Goal: Task Accomplishment & Management: Use online tool/utility

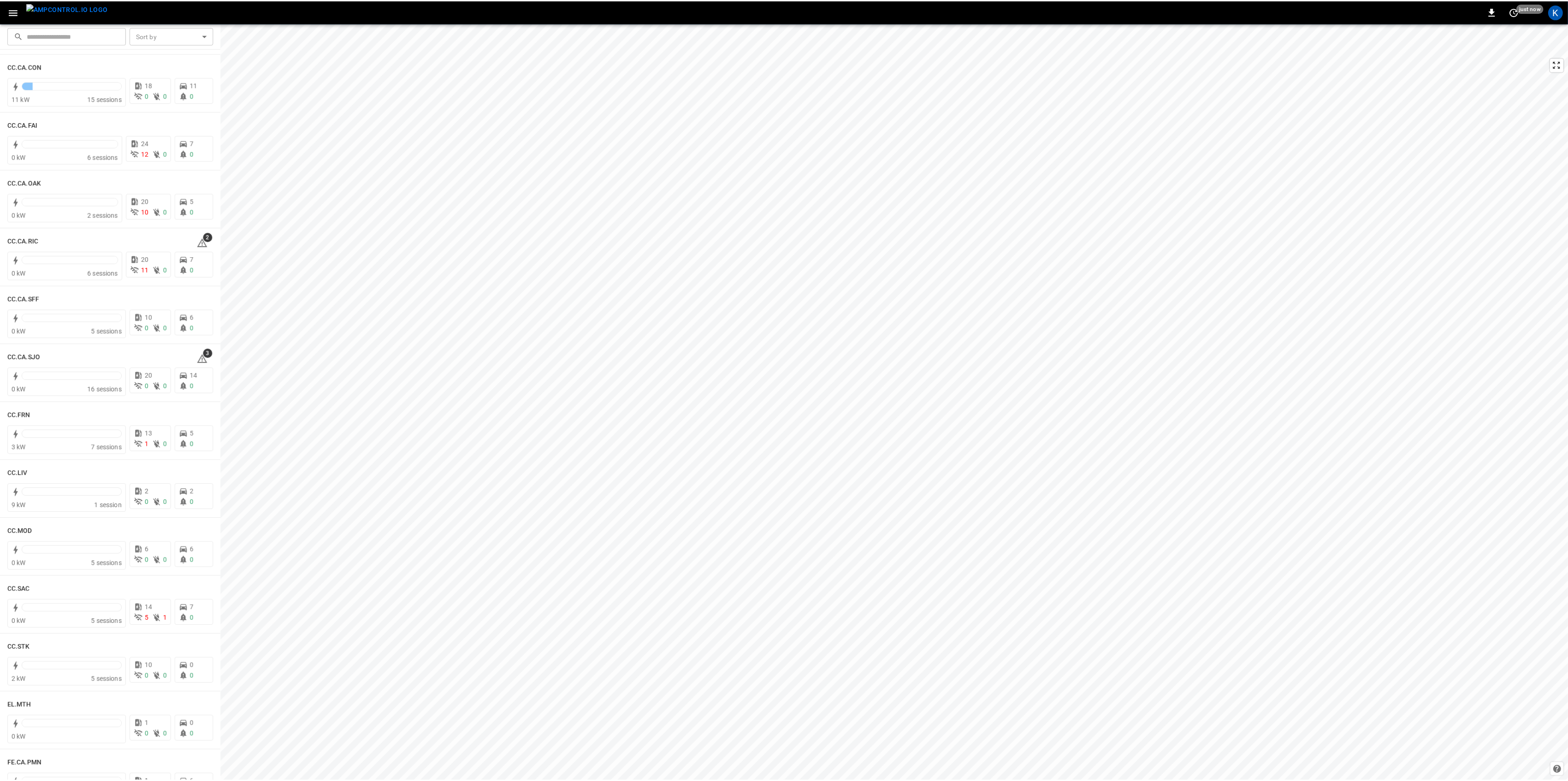
scroll to position [184, 0]
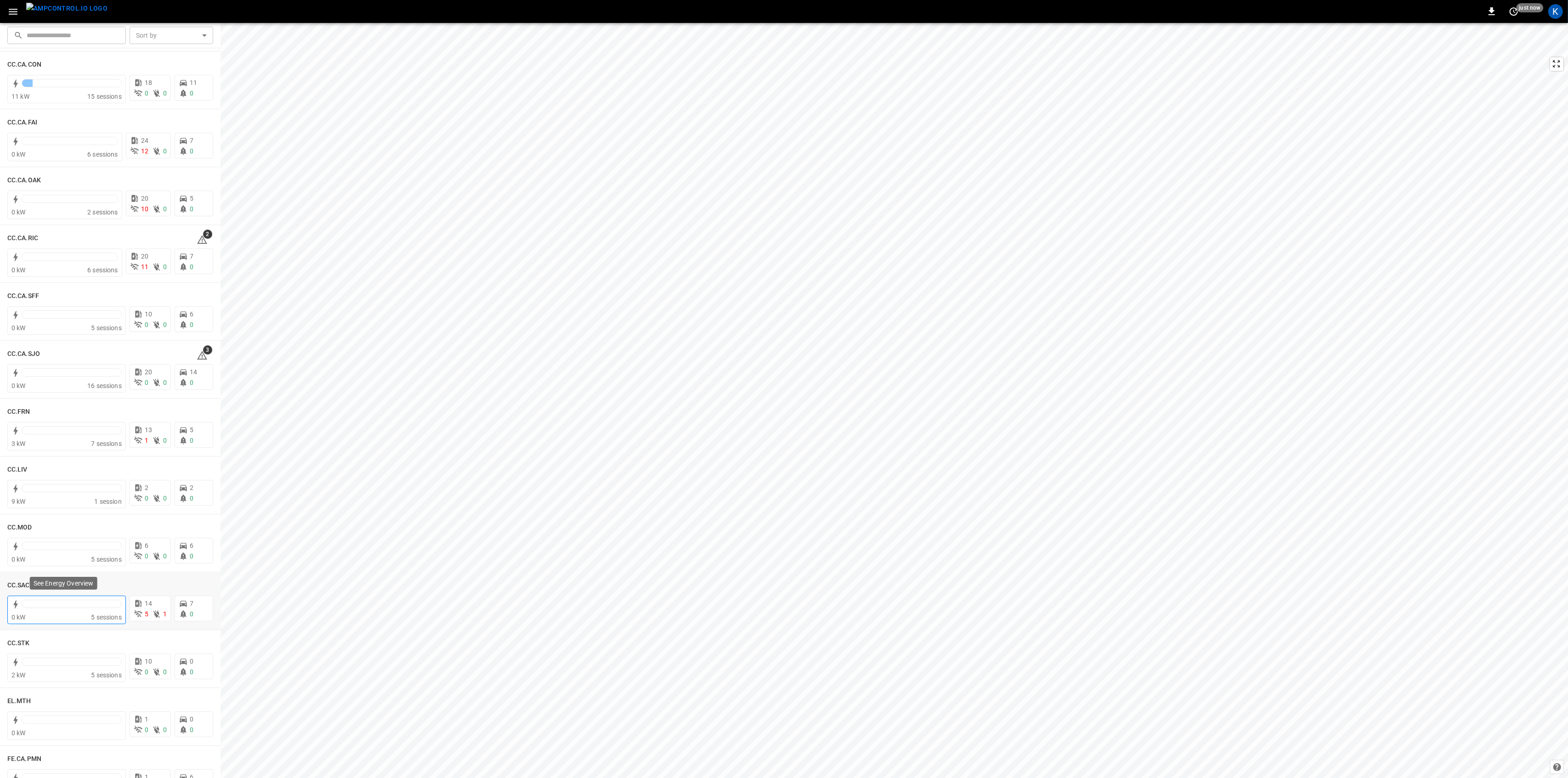
click at [71, 610] on div at bounding box center [71, 606] width 100 height 13
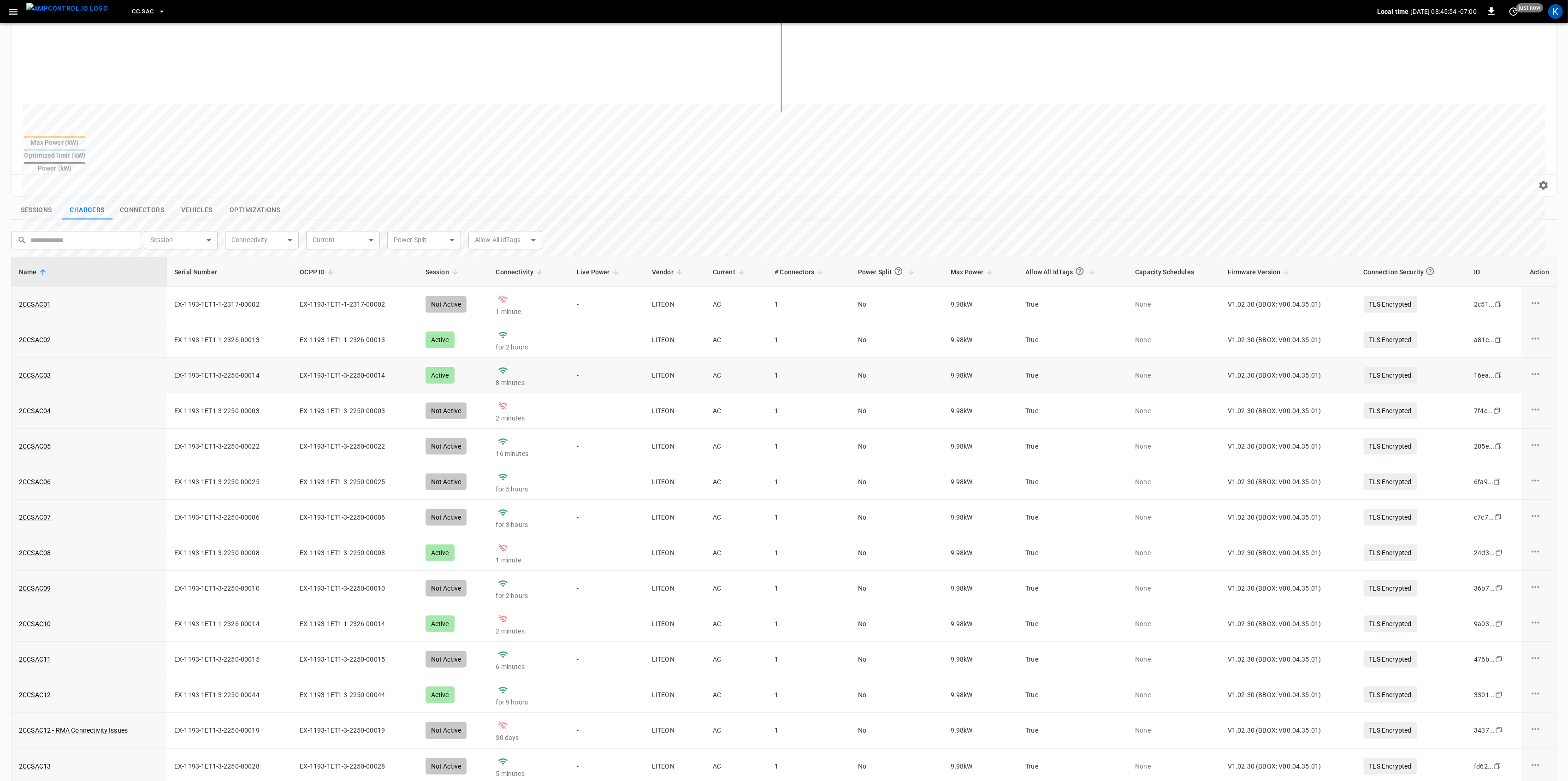
scroll to position [184, 0]
click at [43, 403] on link "2CCSAC04" at bounding box center [35, 409] width 35 height 13
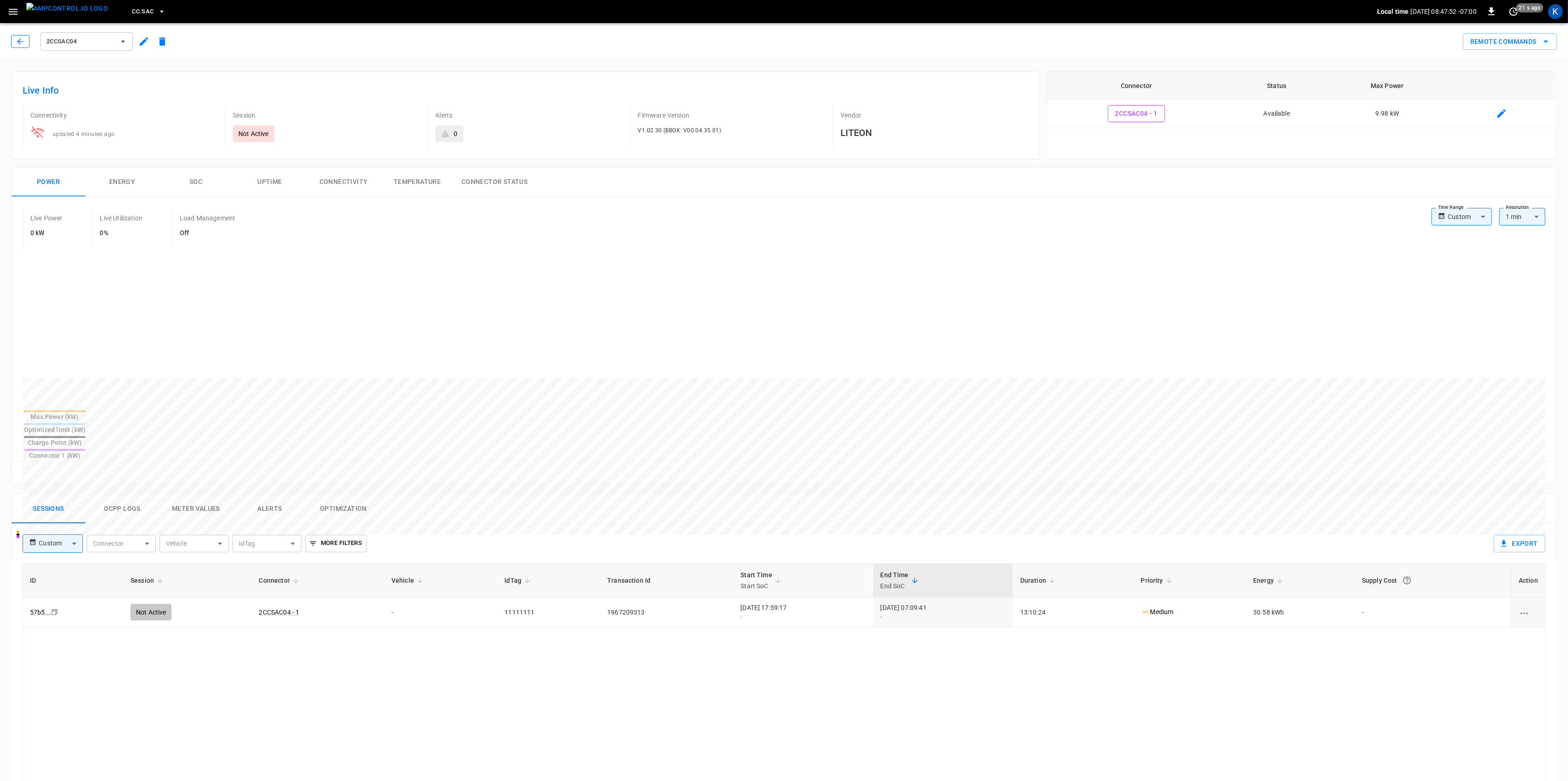
click at [20, 45] on icon "button" at bounding box center [20, 41] width 9 height 9
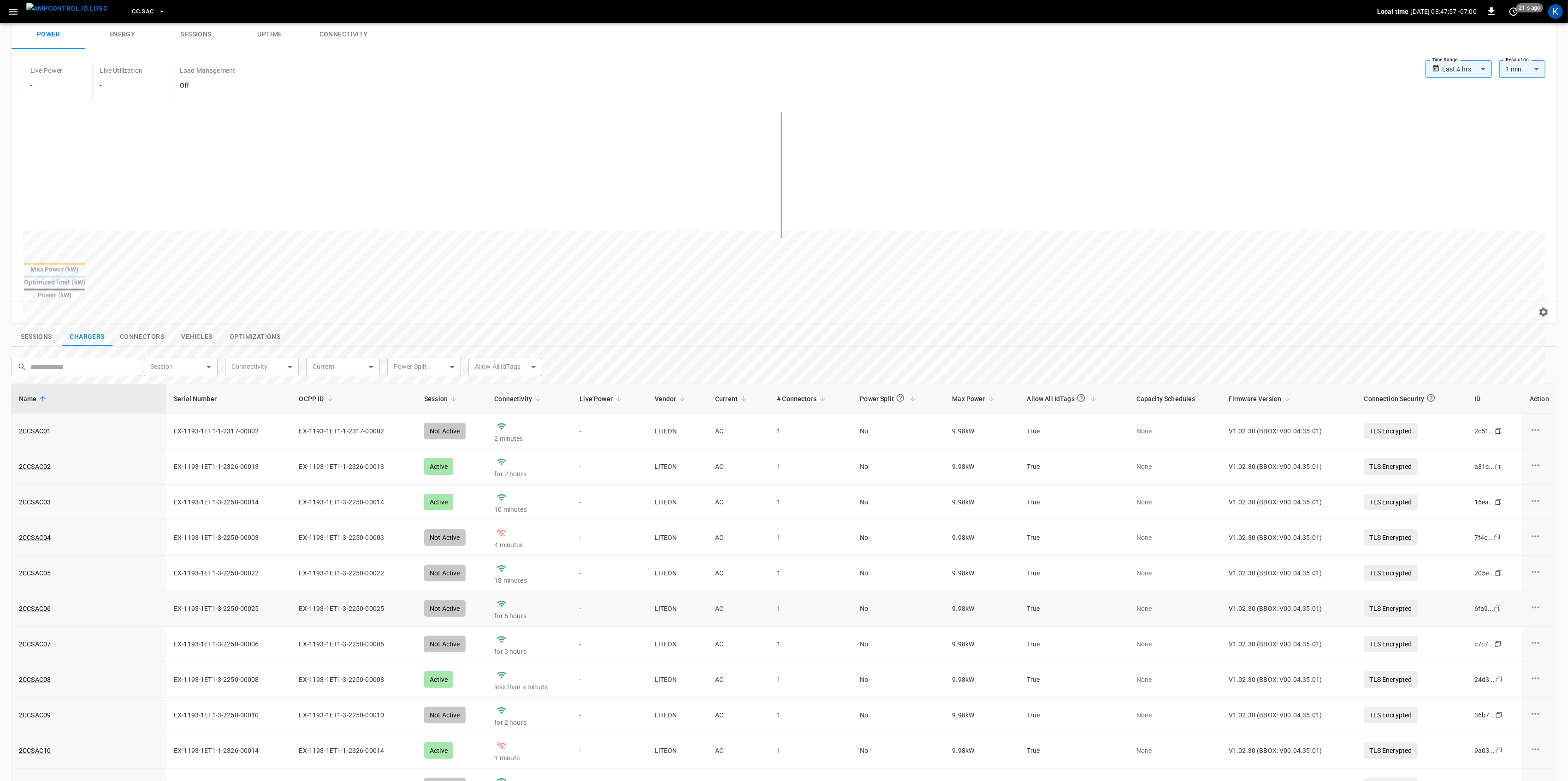
scroll to position [35, 0]
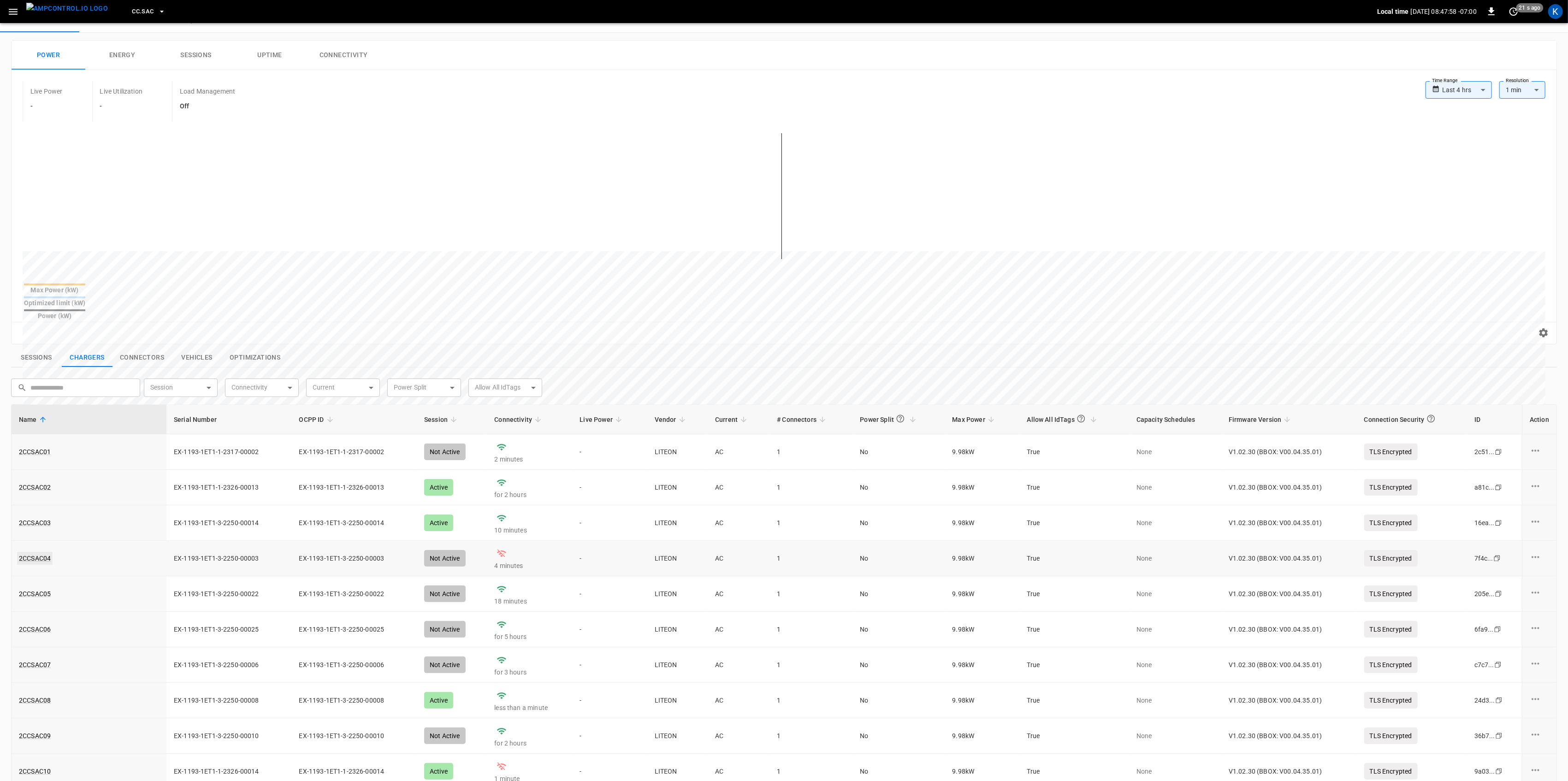
click at [31, 552] on link "2CCSAC04" at bounding box center [35, 558] width 35 height 13
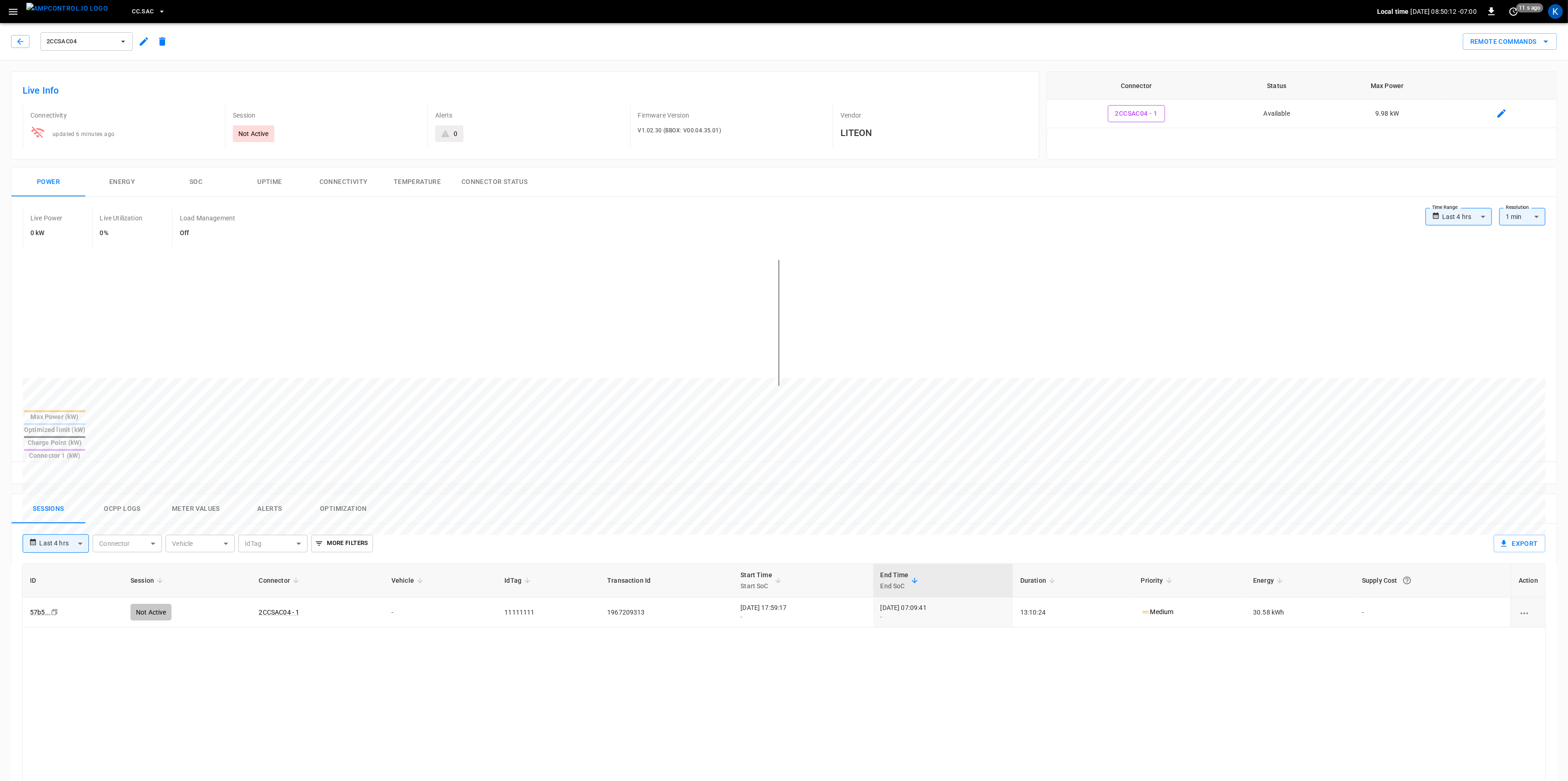
click at [11, 15] on icon "button" at bounding box center [13, 11] width 11 height 11
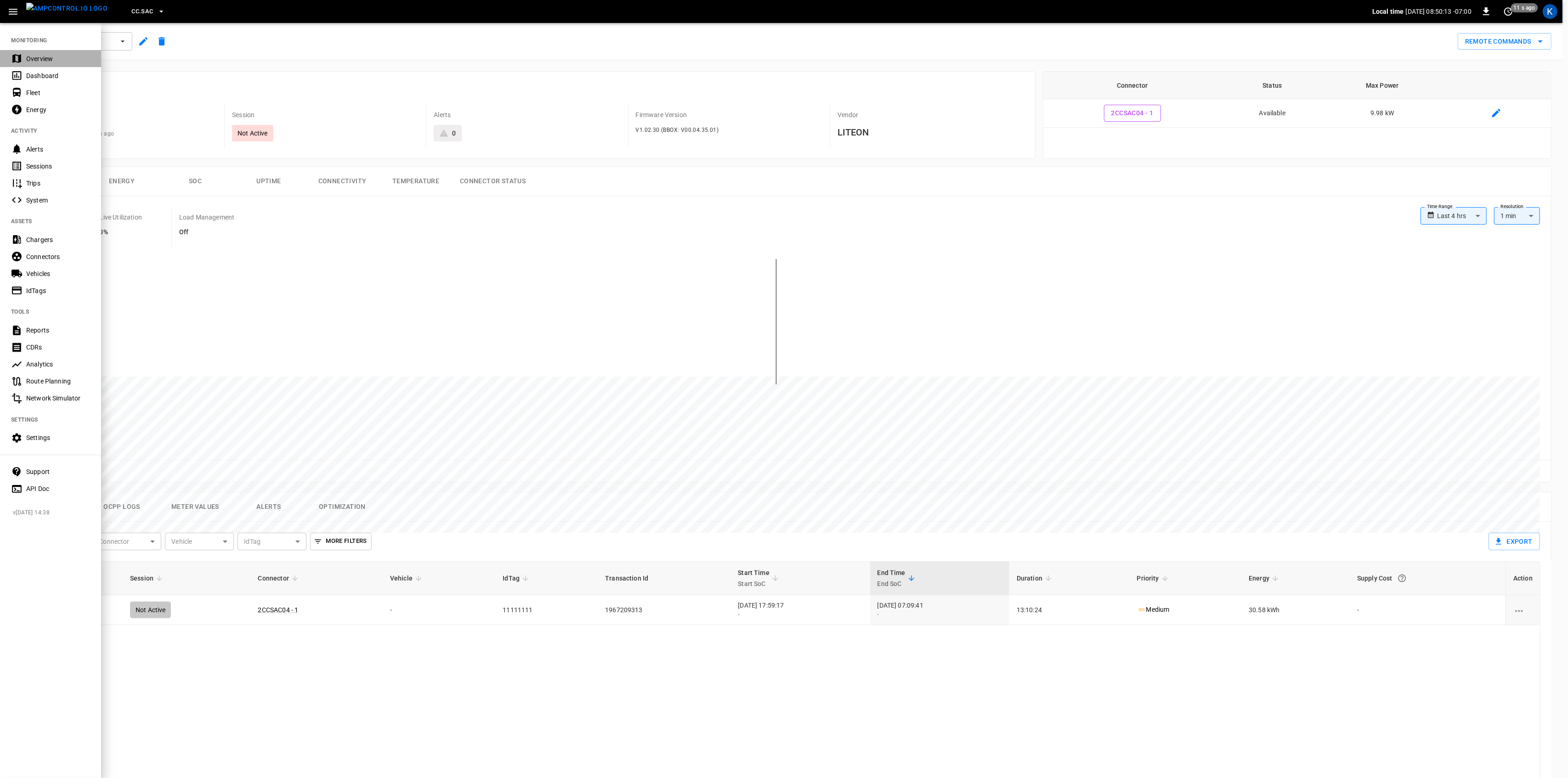
click at [43, 54] on div "Overview" at bounding box center [58, 59] width 64 height 9
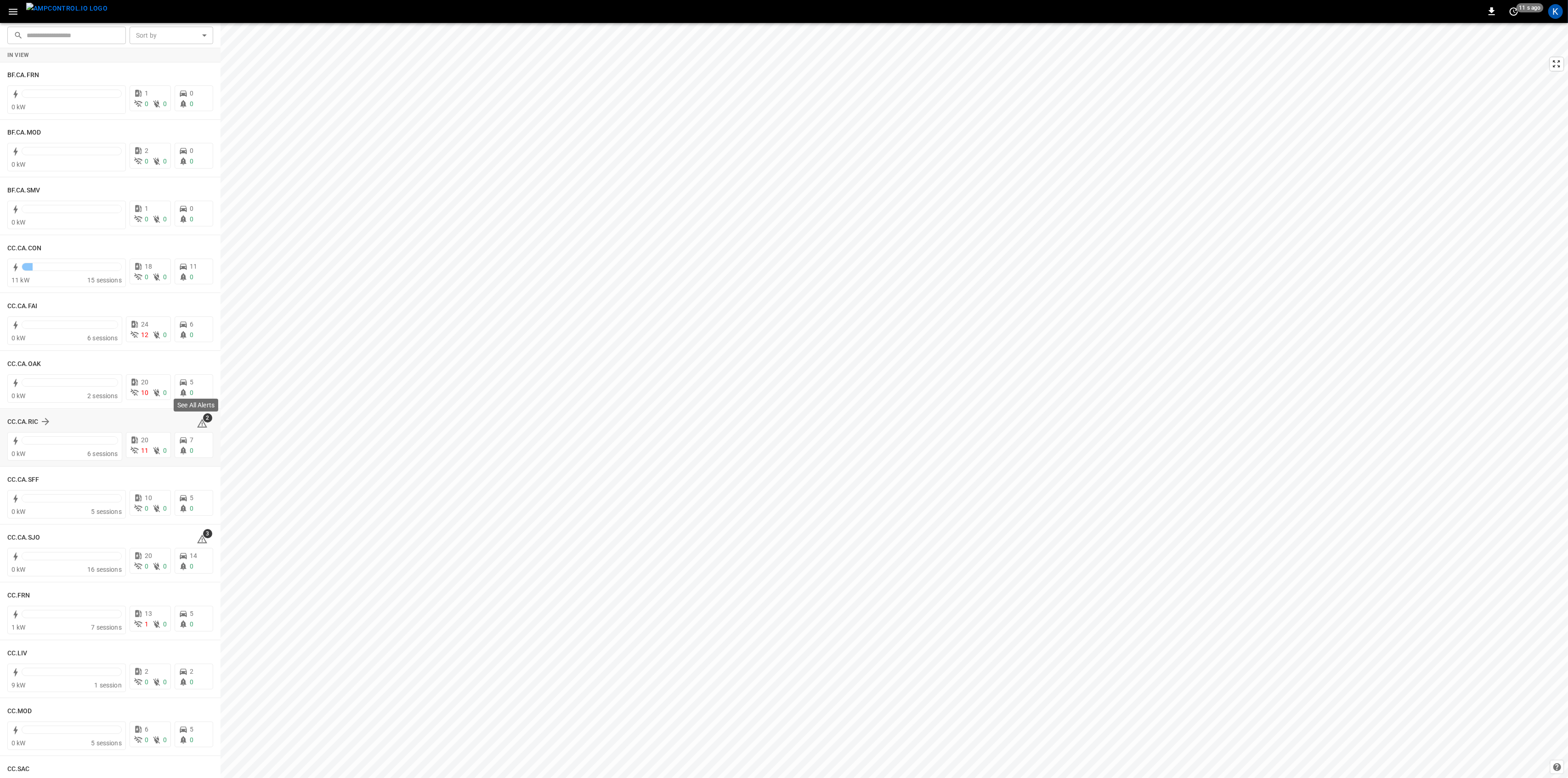
click at [203, 421] on span "2" at bounding box center [208, 418] width 9 height 9
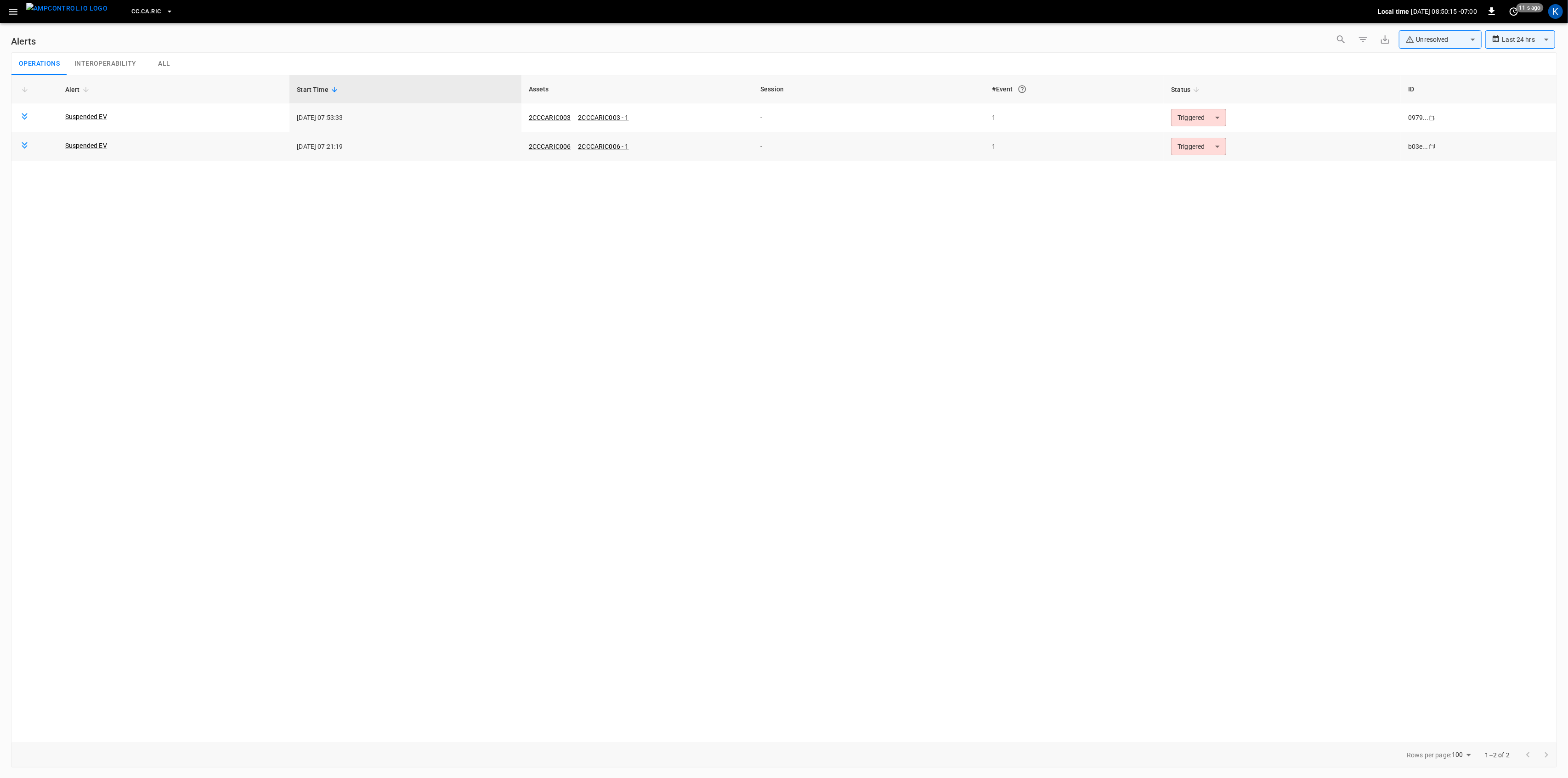
click at [1205, 149] on body "**********" at bounding box center [784, 387] width 1568 height 775
click at [1190, 162] on li "Resolved" at bounding box center [1197, 169] width 59 height 16
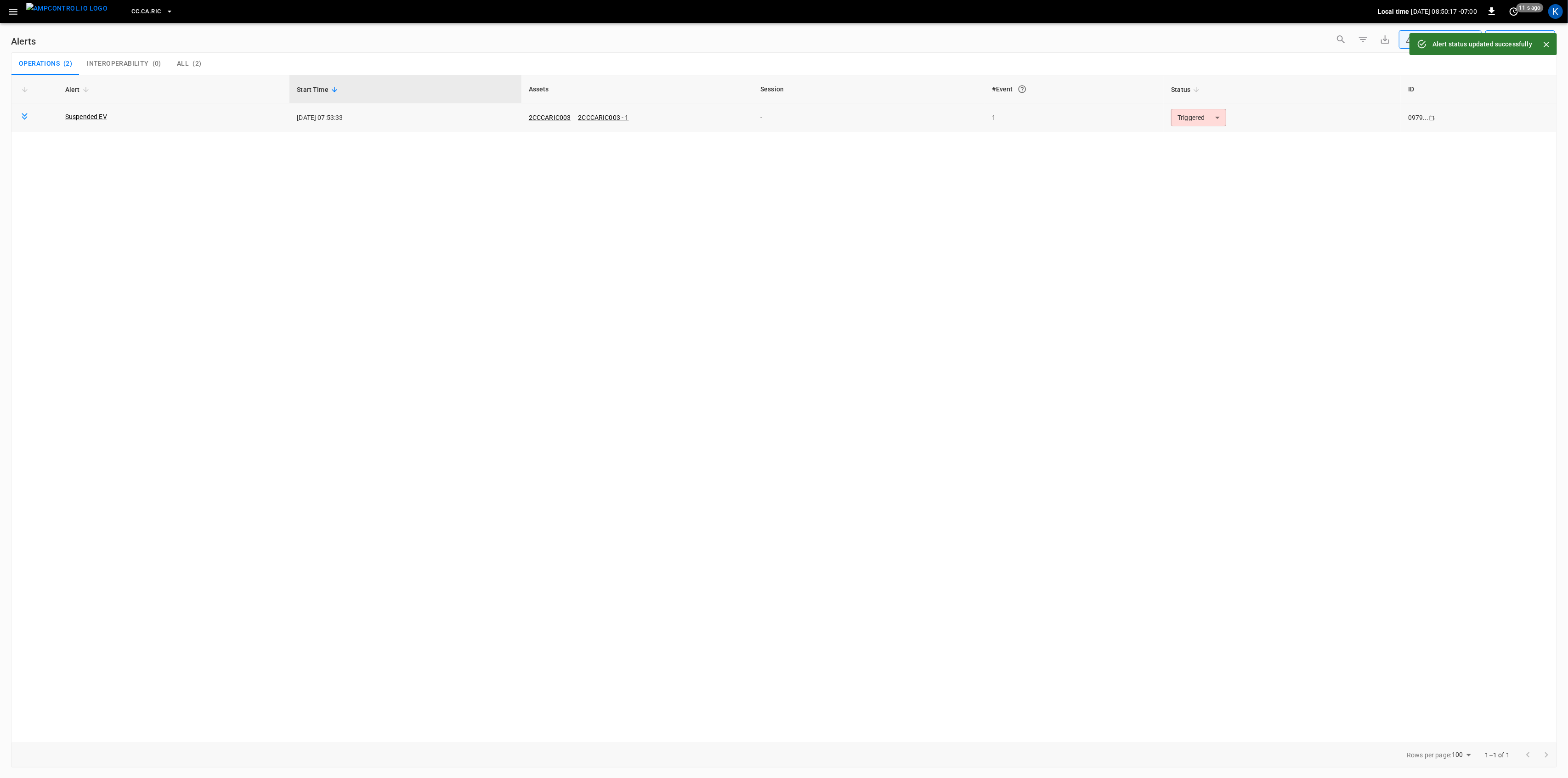
click at [1193, 122] on body "**********" at bounding box center [784, 387] width 1568 height 775
click at [1186, 140] on li "Resolved" at bounding box center [1197, 140] width 59 height 16
click at [14, 11] on icon "button" at bounding box center [13, 11] width 9 height 6
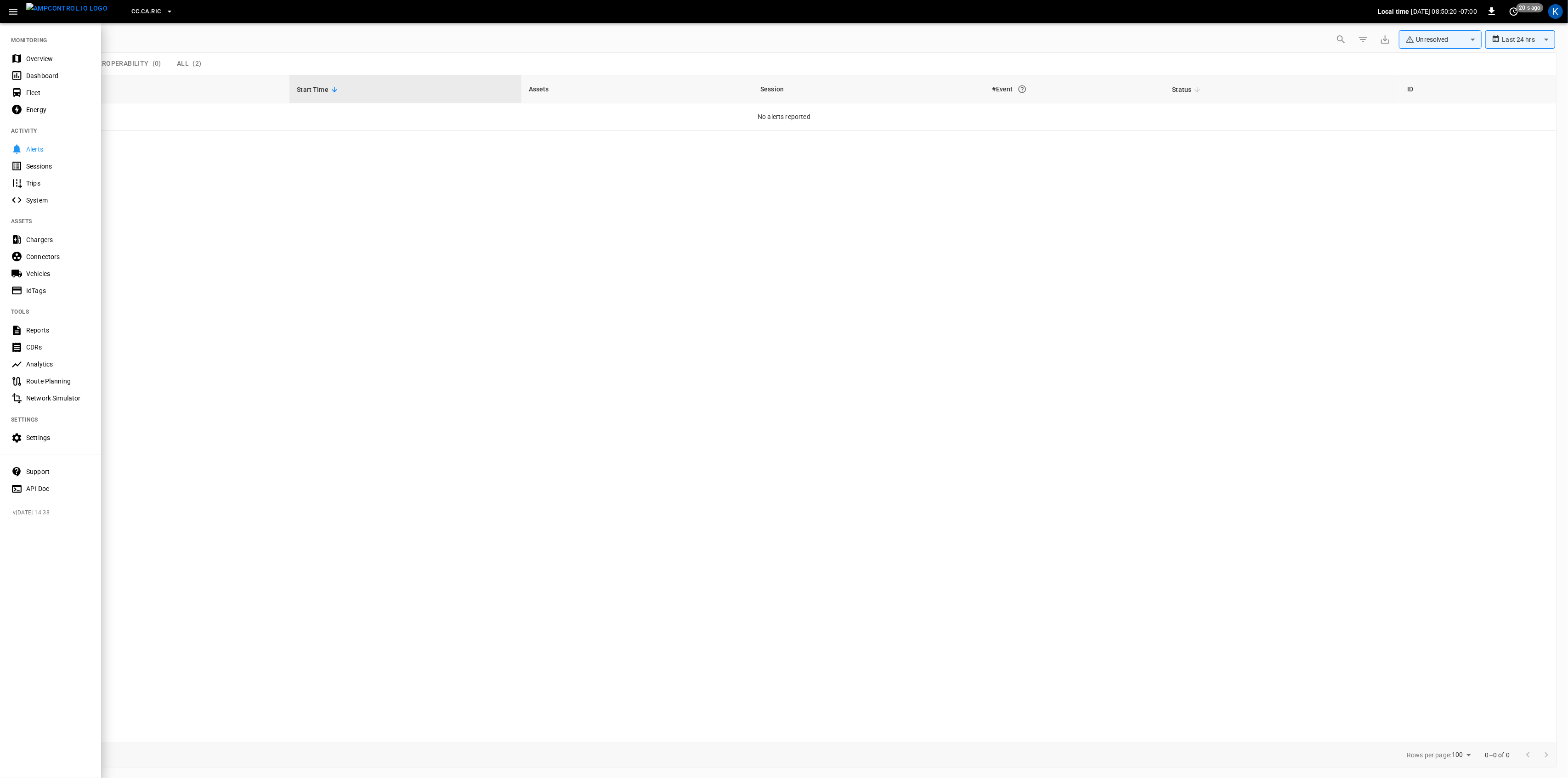
click at [32, 54] on div "Overview" at bounding box center [58, 59] width 64 height 9
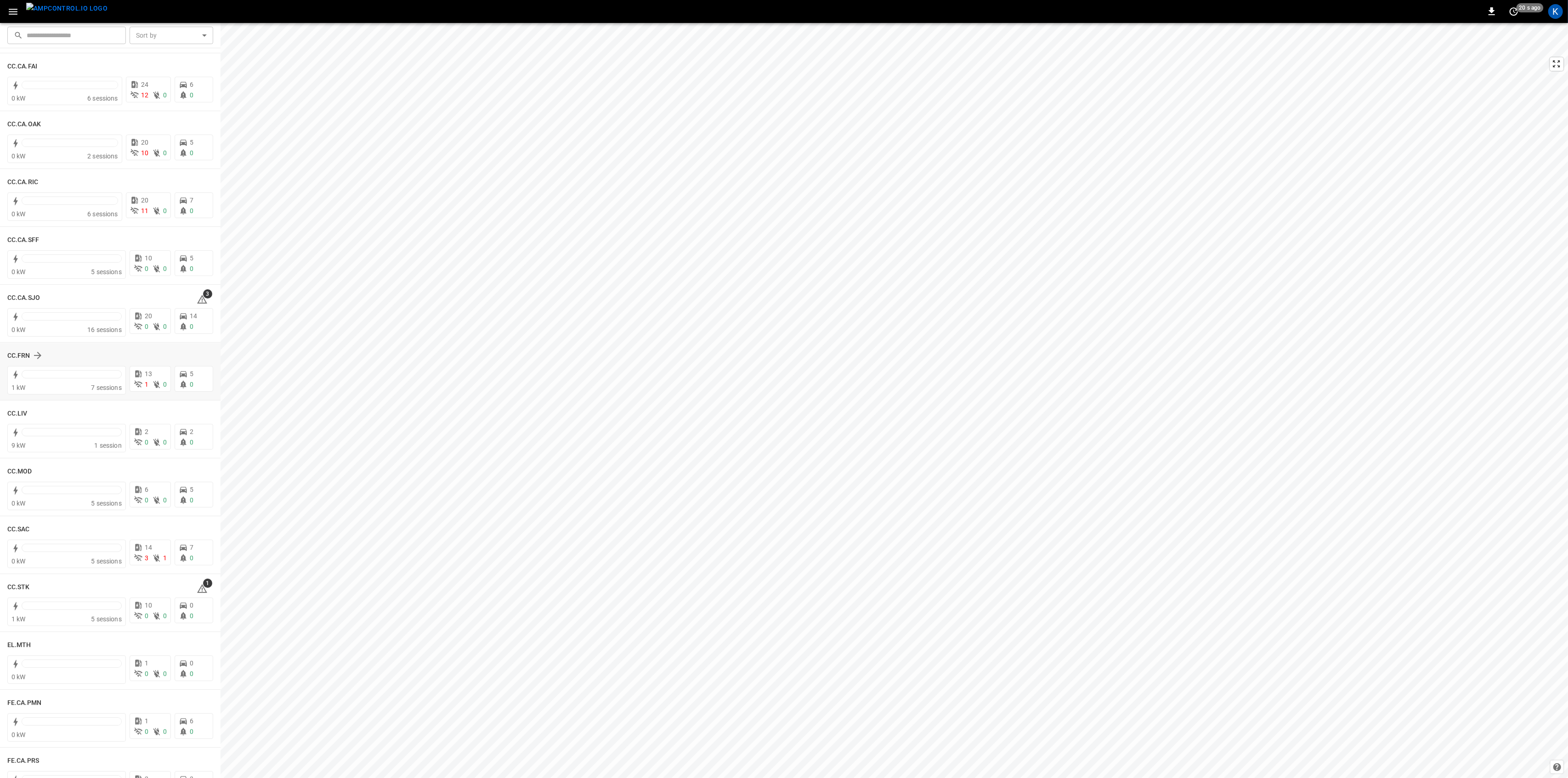
scroll to position [245, 0]
click at [203, 292] on span "3" at bounding box center [208, 289] width 9 height 9
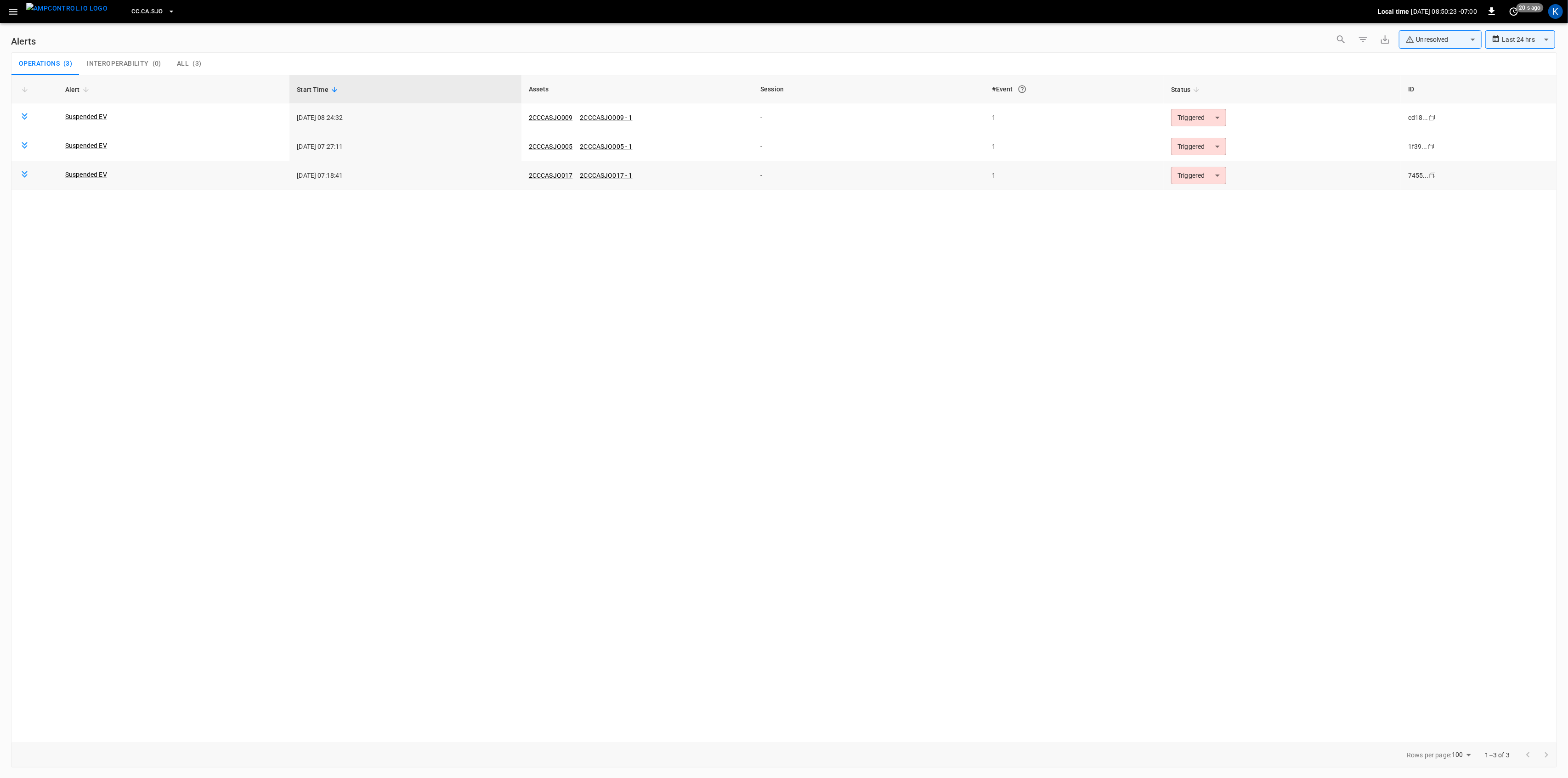
click at [1190, 178] on body "**********" at bounding box center [784, 387] width 1568 height 775
click at [1191, 196] on li "Resolved" at bounding box center [1197, 198] width 59 height 16
click at [1189, 154] on body "**********" at bounding box center [784, 387] width 1568 height 775
click at [1187, 166] on li "Resolved" at bounding box center [1197, 169] width 59 height 16
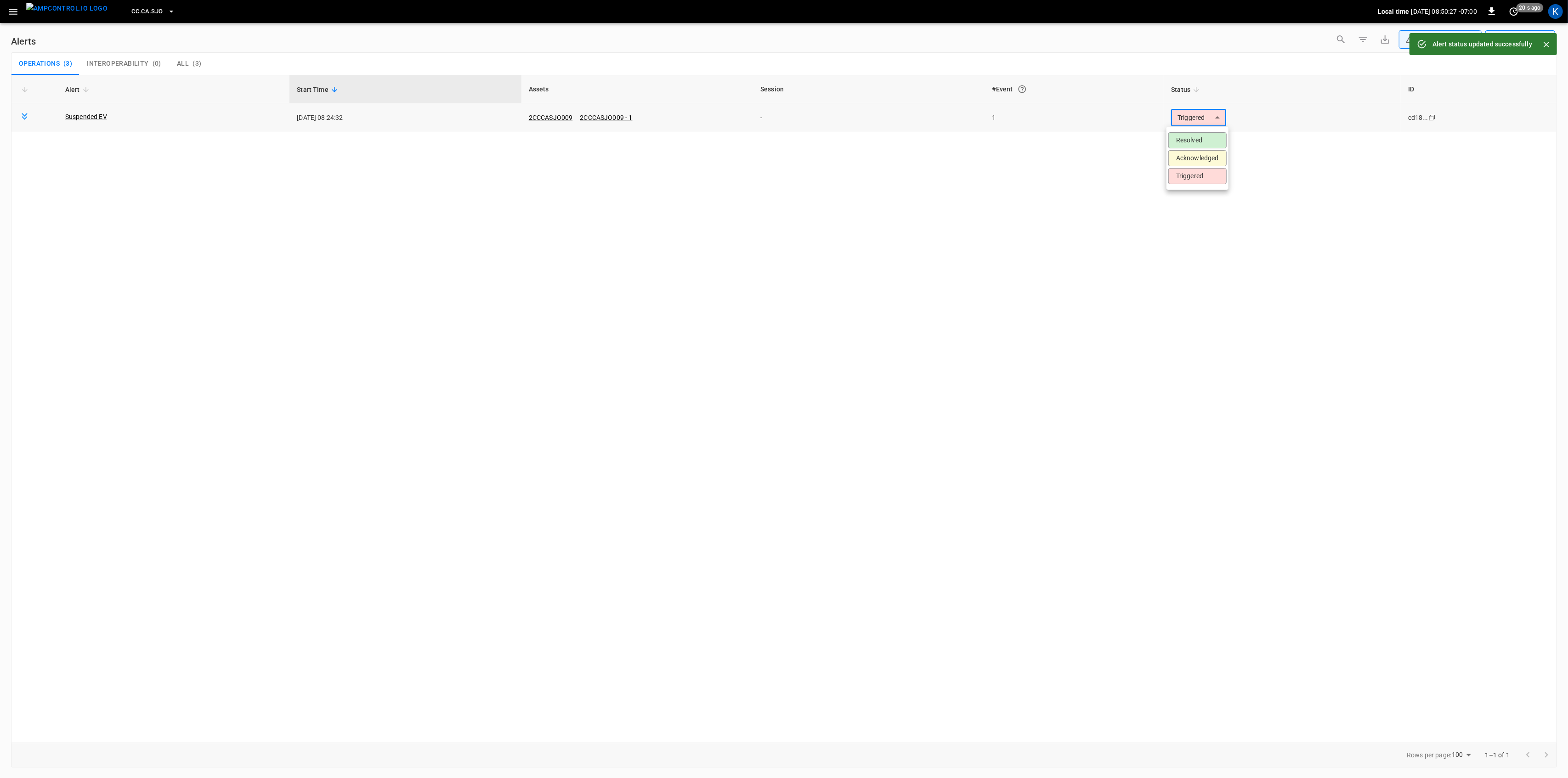
click at [1195, 121] on body "**********" at bounding box center [784, 387] width 1568 height 775
click at [1189, 138] on li "Resolved" at bounding box center [1197, 140] width 59 height 16
click at [14, 6] on icon "button" at bounding box center [13, 11] width 11 height 11
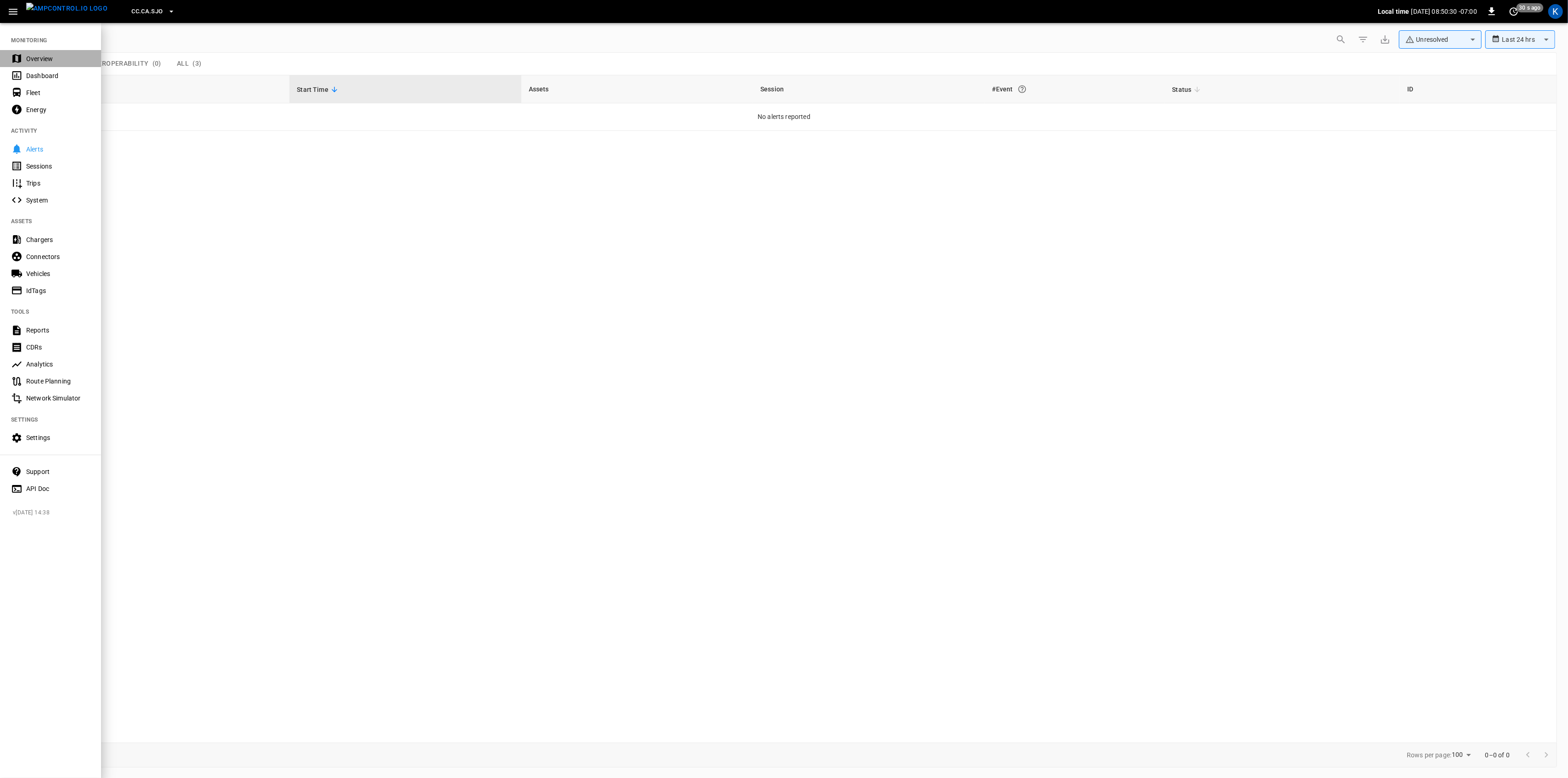
click at [29, 61] on div "Overview" at bounding box center [58, 59] width 64 height 9
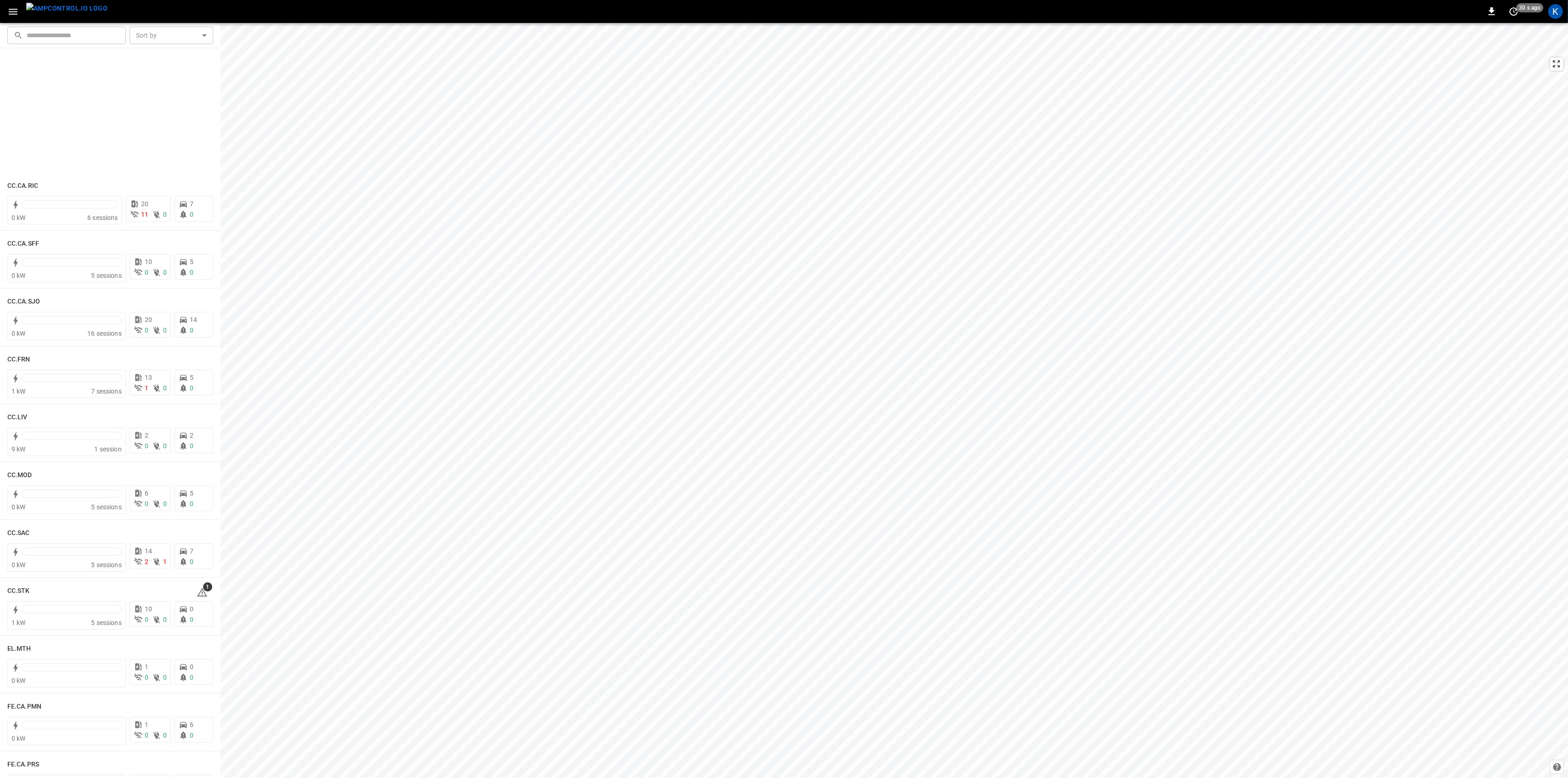
scroll to position [490, 0]
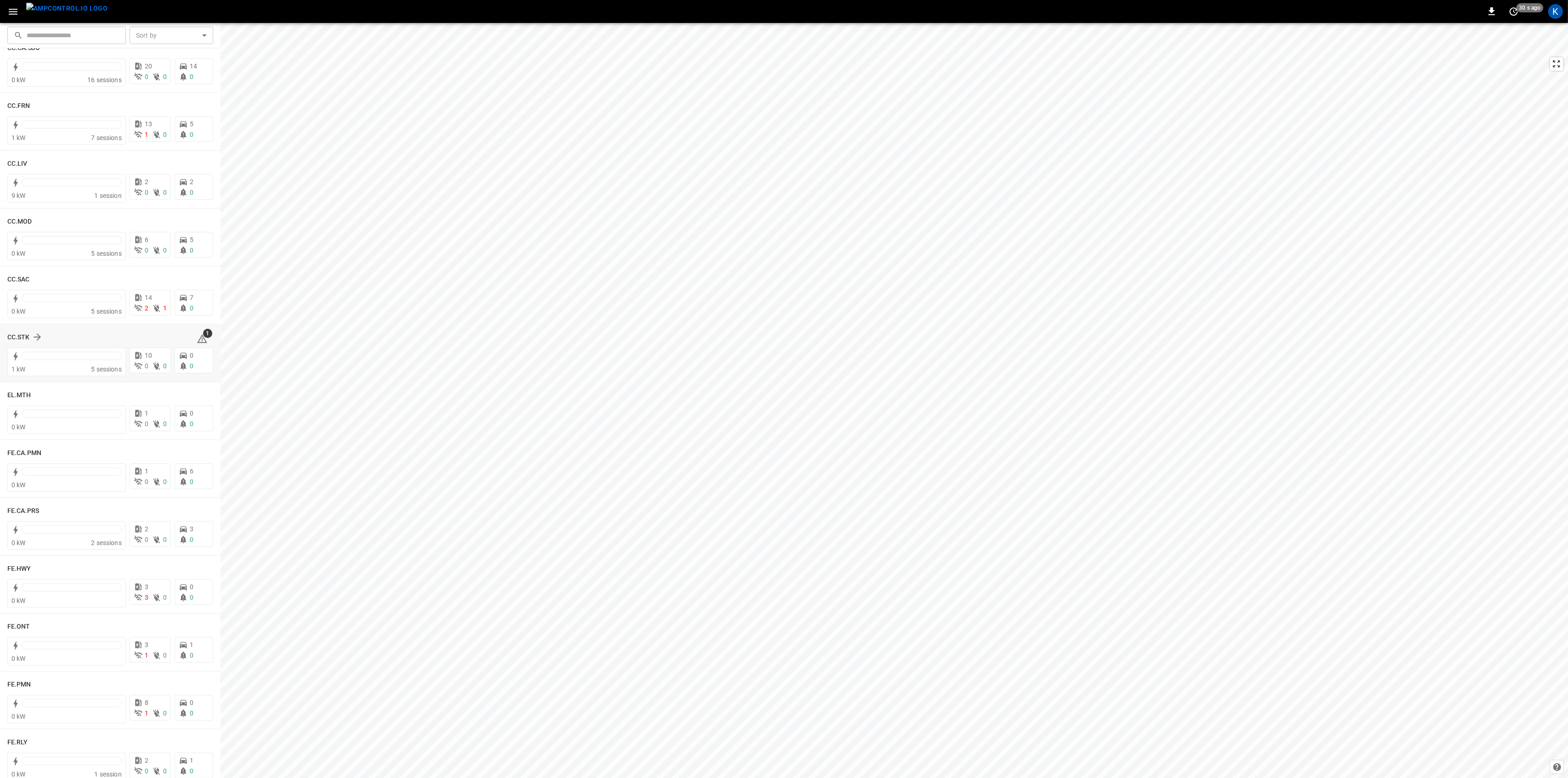
click at [198, 337] on icon at bounding box center [202, 339] width 10 height 9
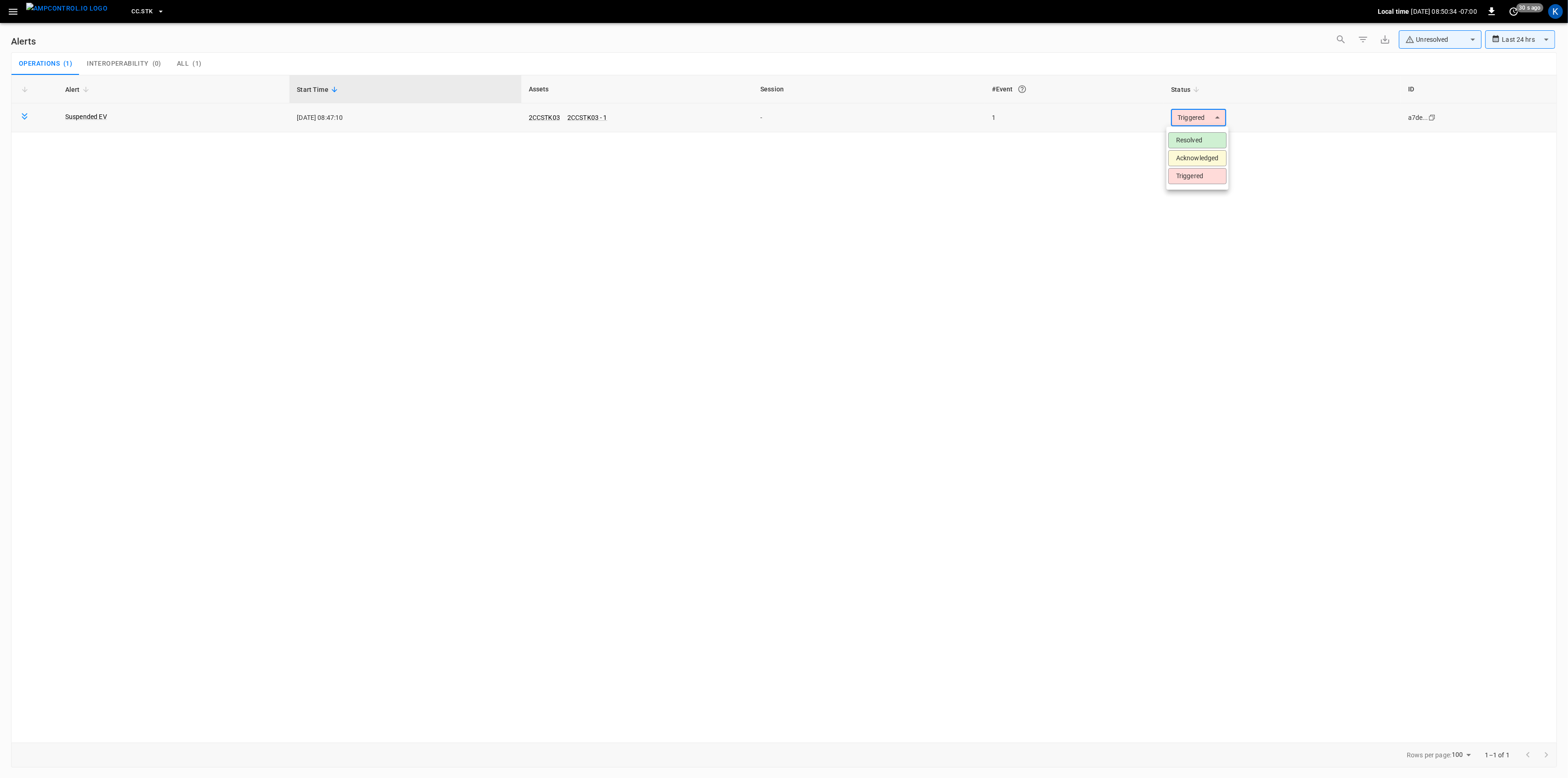
click at [1201, 114] on body "**********" at bounding box center [784, 387] width 1568 height 775
click at [1197, 129] on ul "Resolved Acknowledged Triggered" at bounding box center [1197, 158] width 62 height 63
click at [1195, 138] on li "Resolved" at bounding box center [1197, 140] width 59 height 16
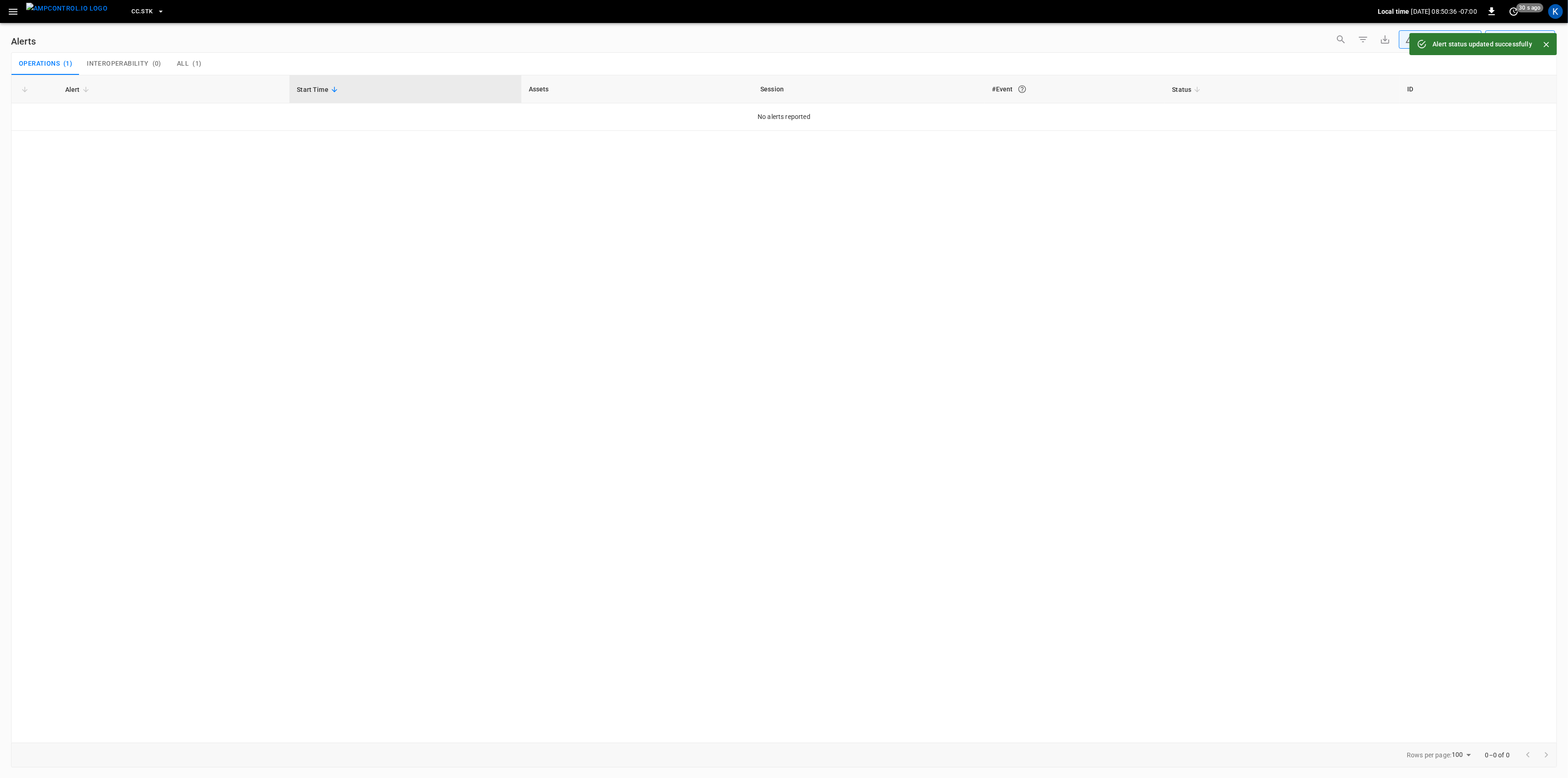
click at [17, 12] on icon "button" at bounding box center [13, 11] width 11 height 11
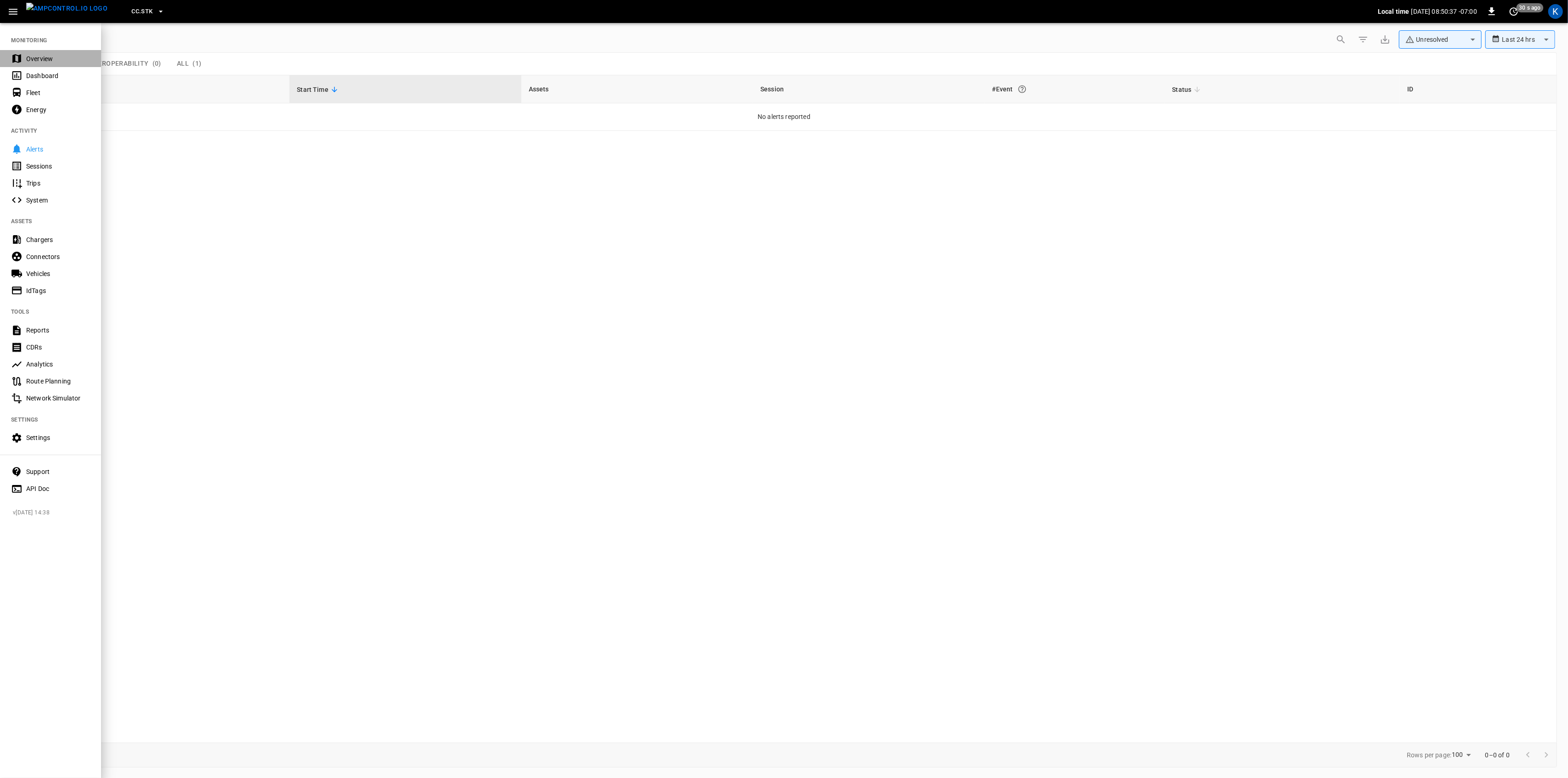
click at [32, 59] on div "Overview" at bounding box center [58, 59] width 64 height 9
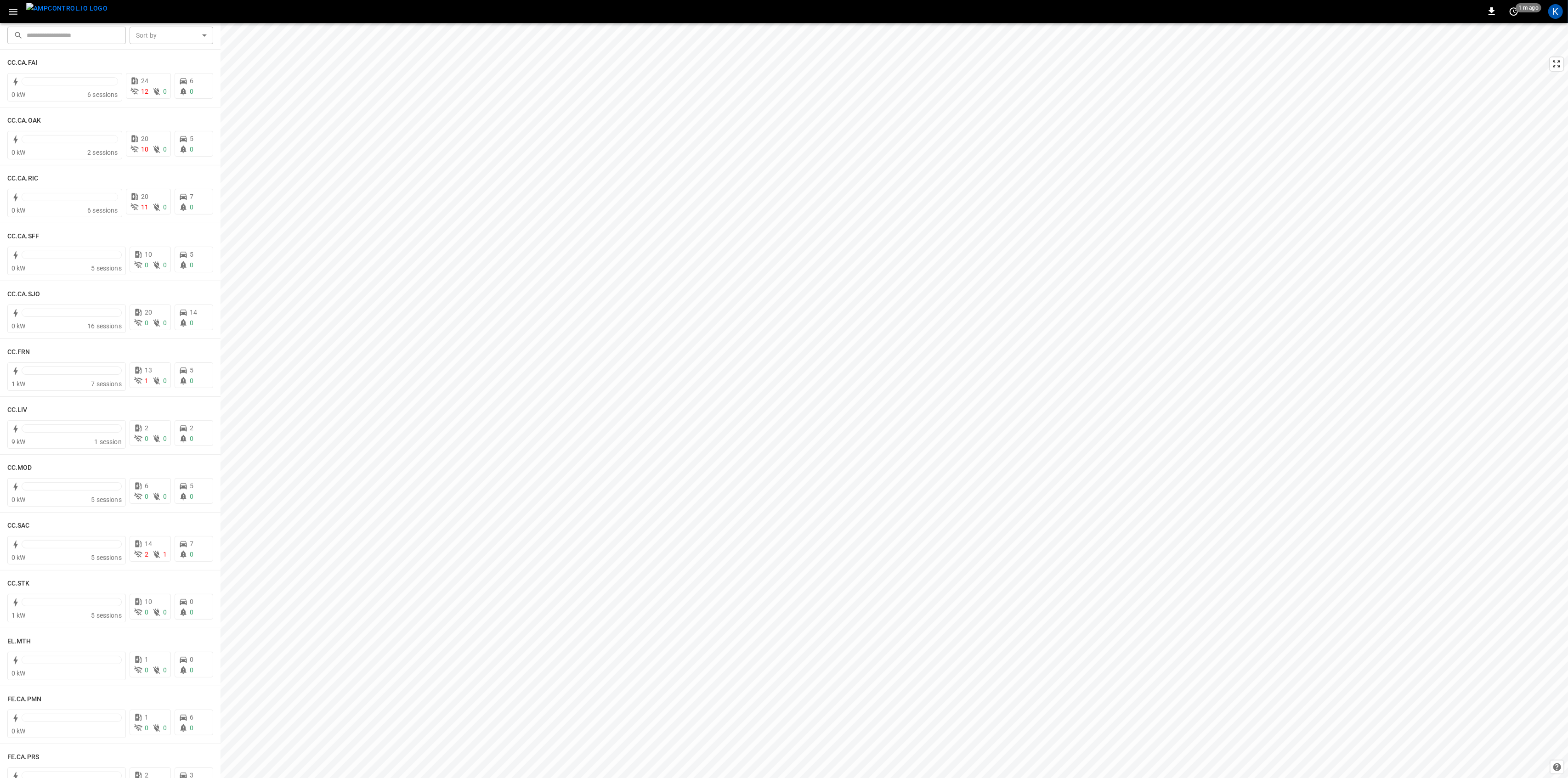
scroll to position [245, 0]
click at [69, 550] on div at bounding box center [71, 545] width 100 height 13
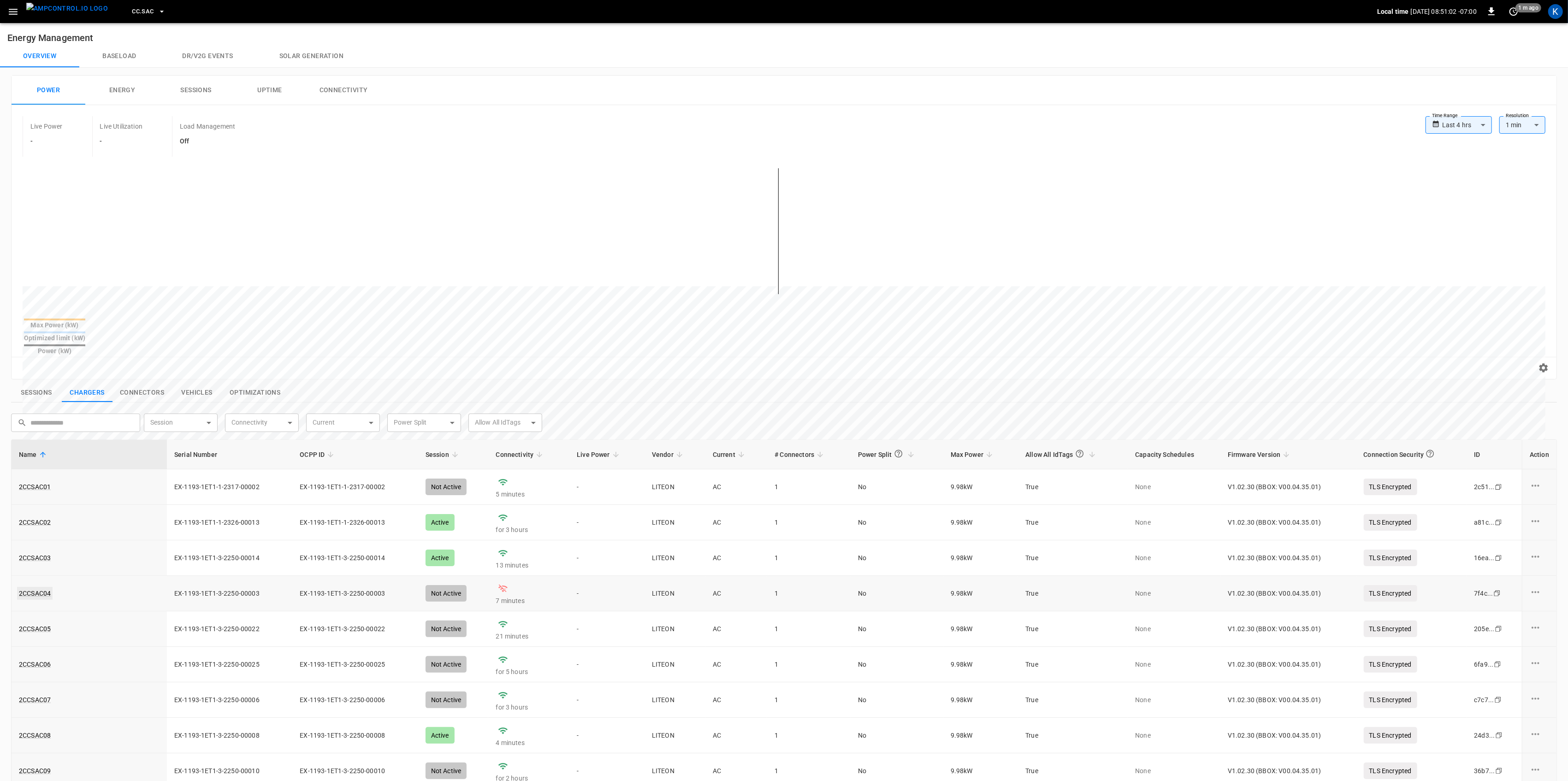
click at [35, 587] on link "2CCSAC04" at bounding box center [35, 593] width 35 height 13
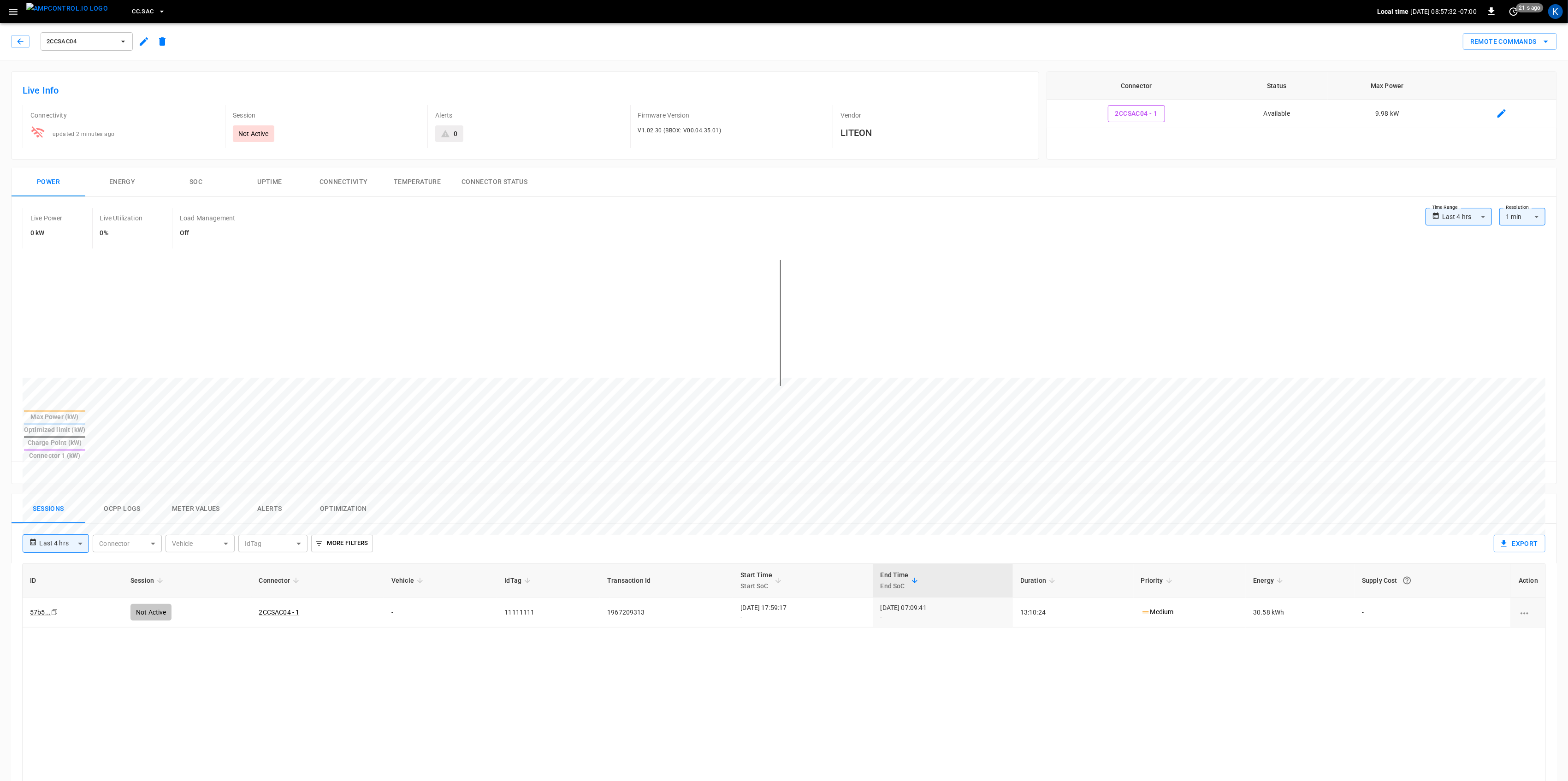
click at [17, 31] on div "2CCSAC04" at bounding box center [91, 41] width 160 height 22
click at [6, 5] on button "button" at bounding box center [13, 12] width 19 height 17
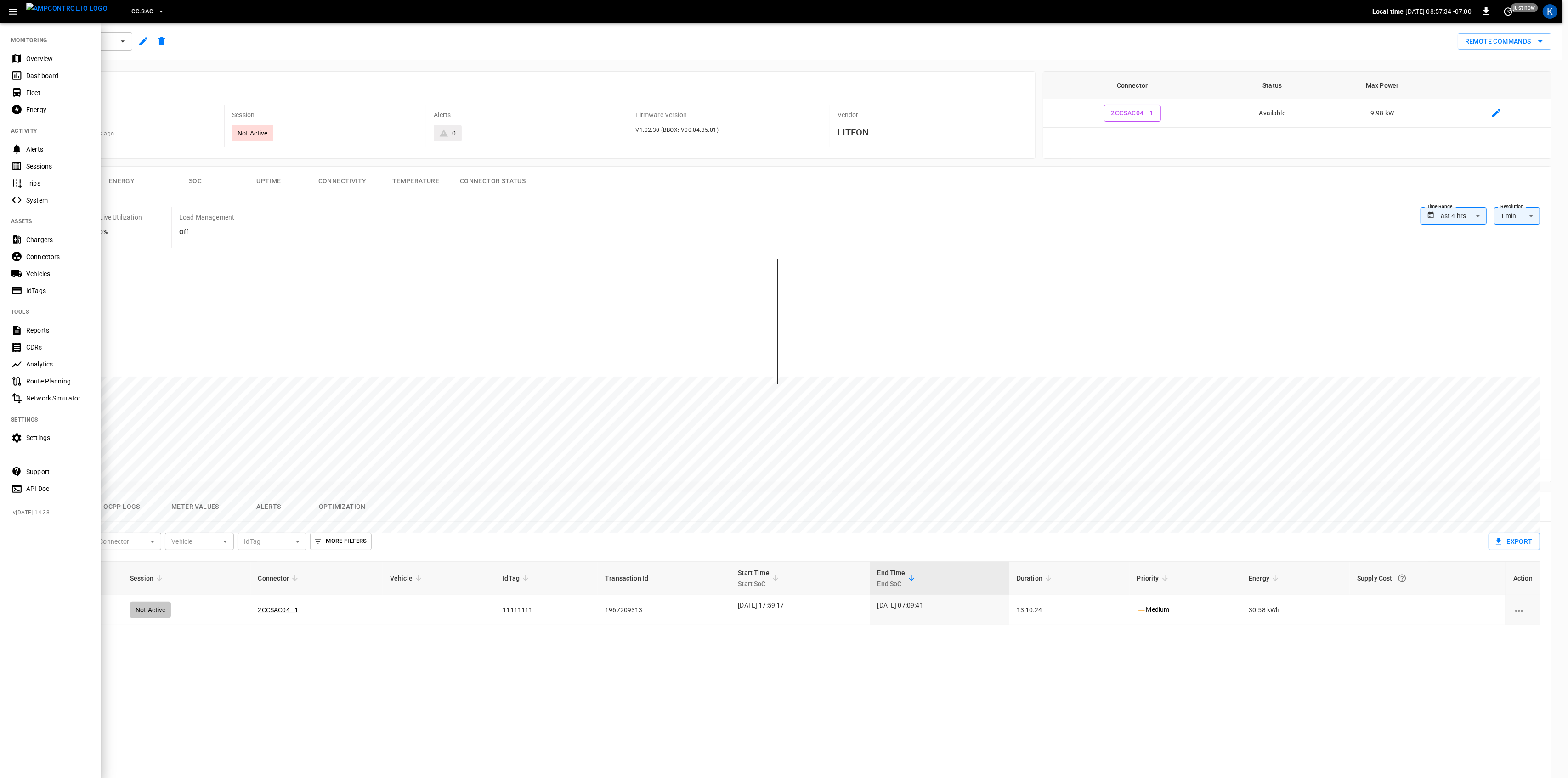
drag, startPoint x: 41, startPoint y: 57, endPoint x: 51, endPoint y: 74, distance: 19.7
click at [41, 57] on div "Overview" at bounding box center [58, 59] width 64 height 9
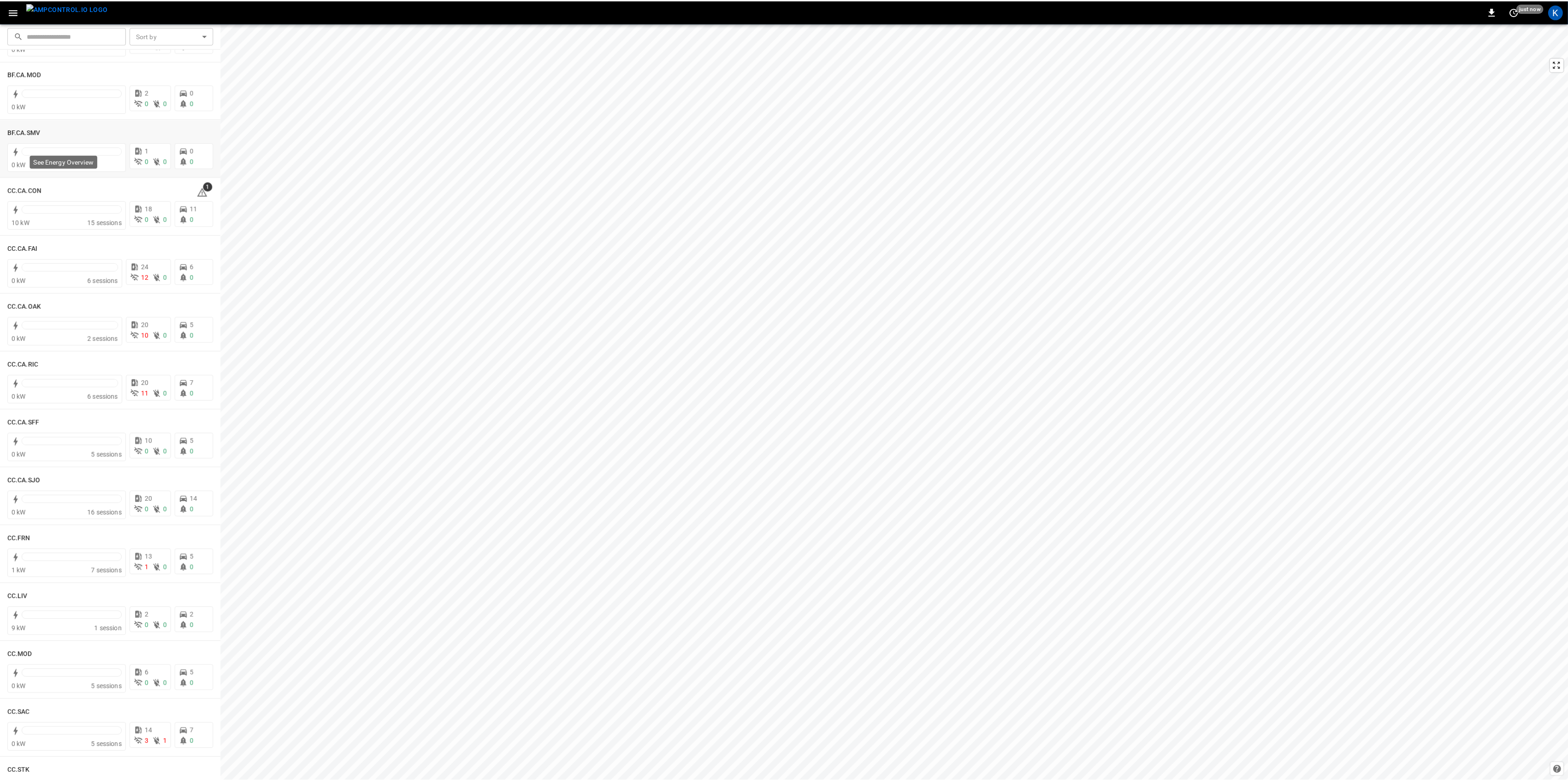
scroll to position [61, 0]
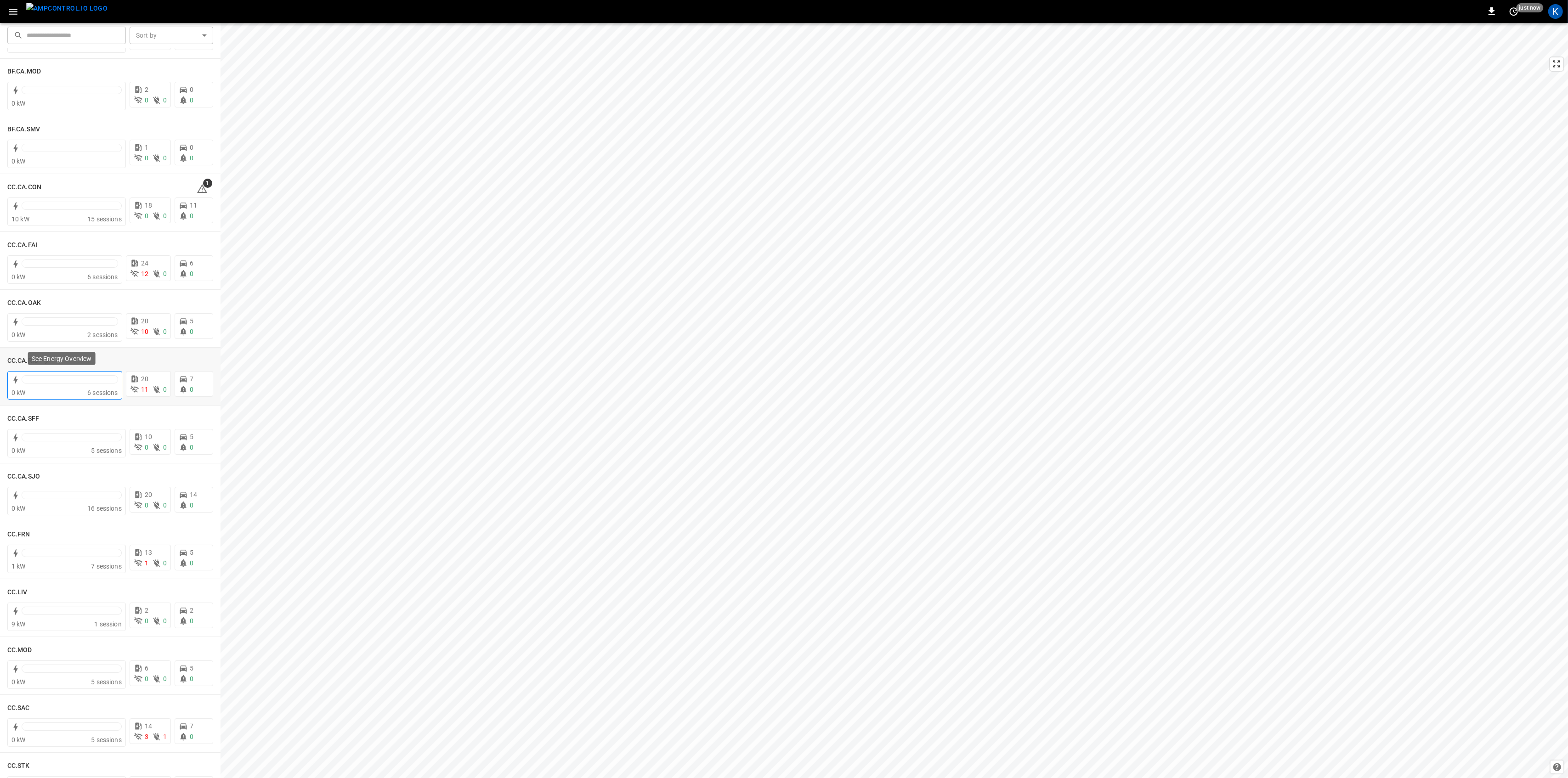
click at [72, 387] on div at bounding box center [69, 381] width 97 height 13
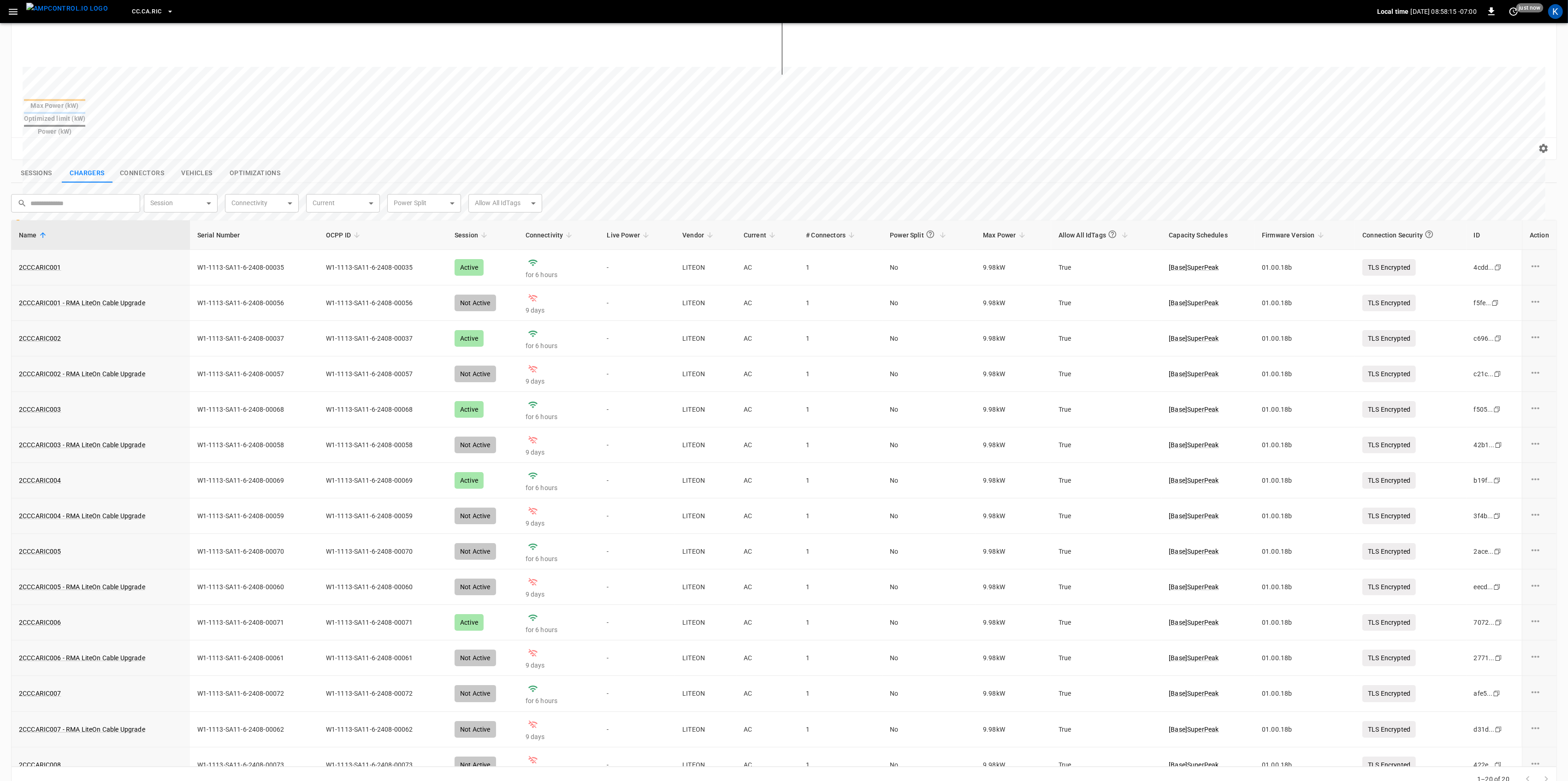
click at [8, 8] on icon "button" at bounding box center [13, 11] width 11 height 11
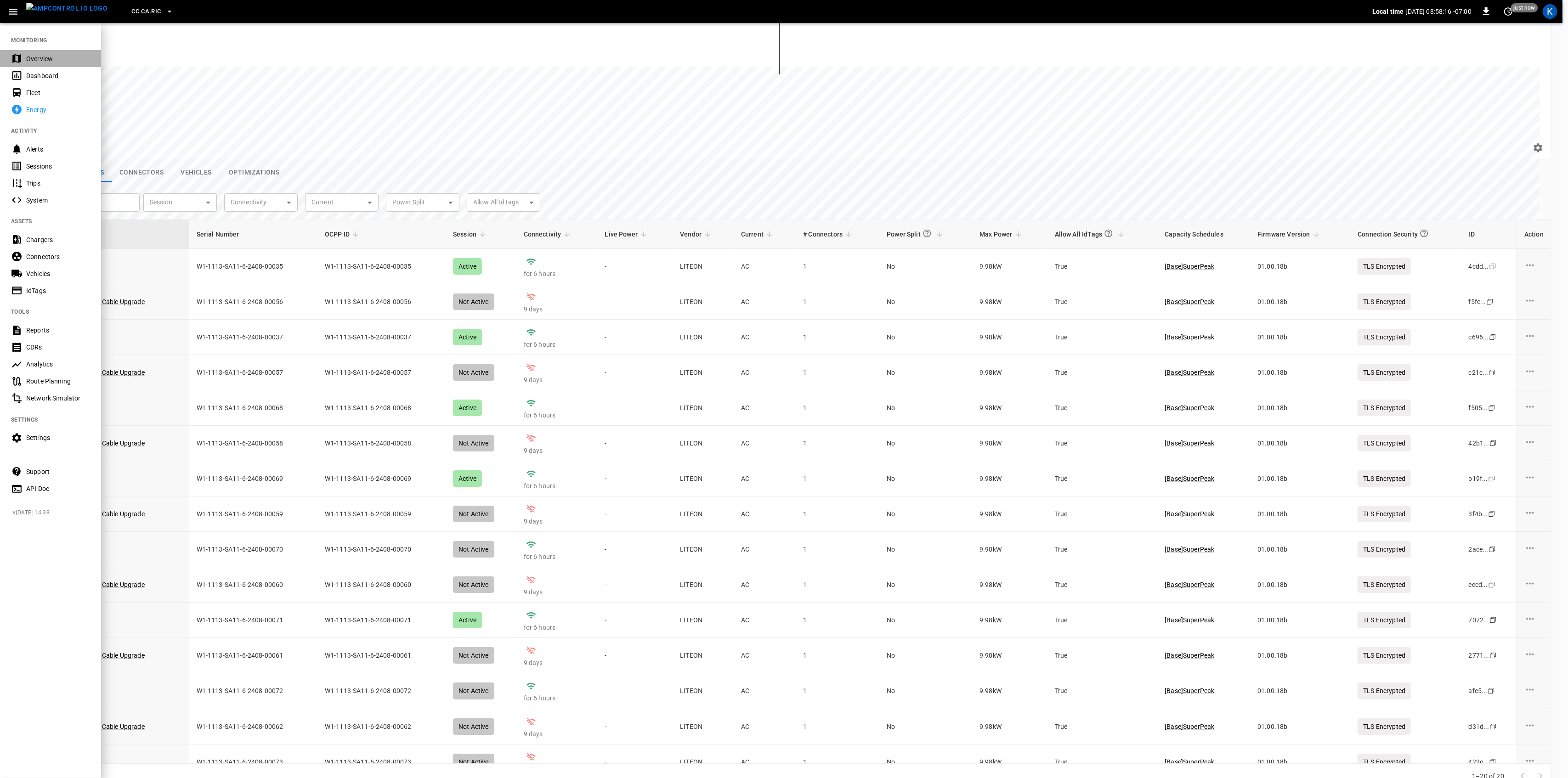
click at [36, 61] on div "Overview" at bounding box center [58, 59] width 64 height 9
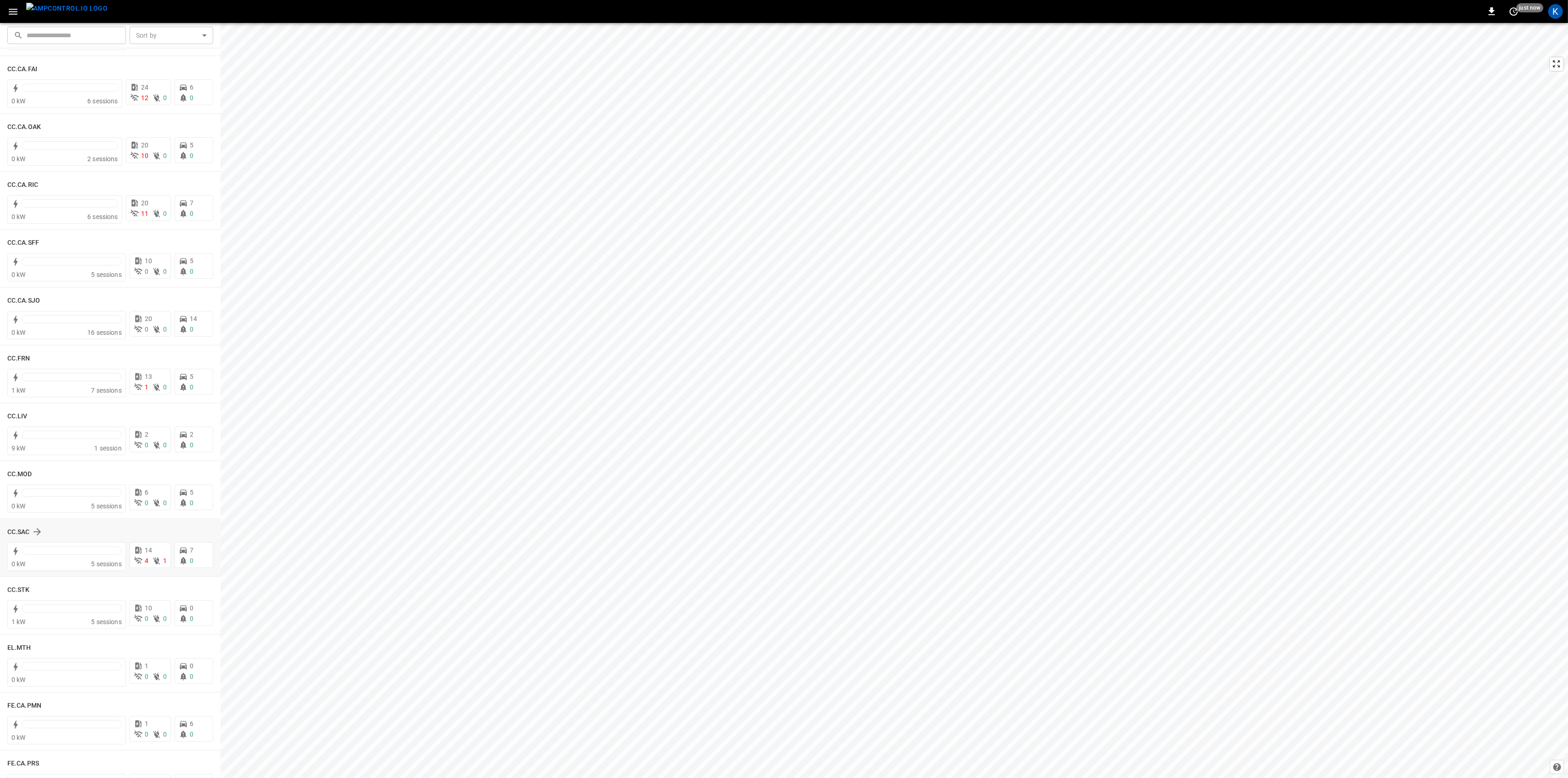
scroll to position [245, 0]
click at [75, 550] on div at bounding box center [71, 545] width 100 height 13
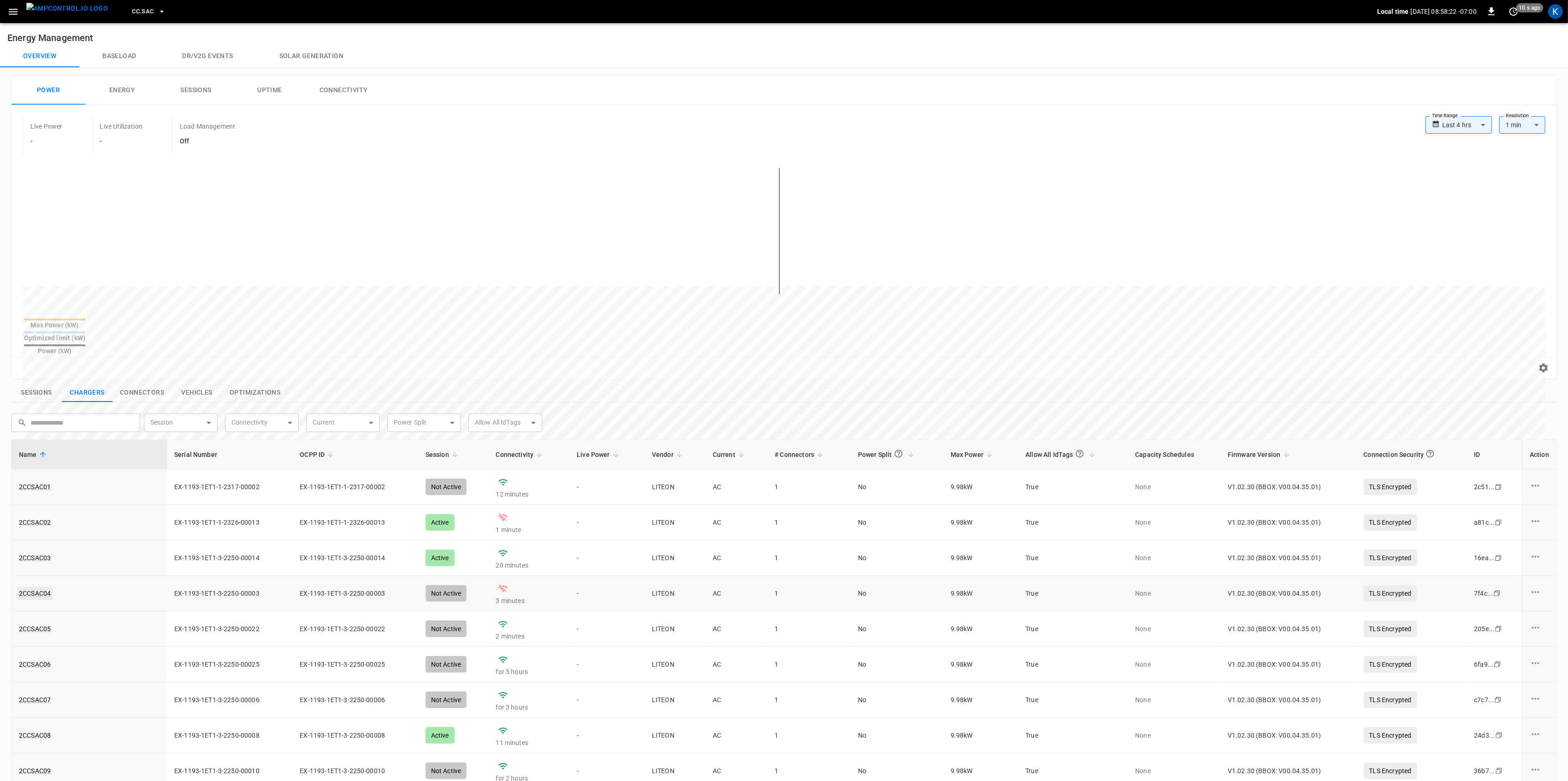
click at [31, 587] on link "2CCSAC04" at bounding box center [35, 593] width 35 height 13
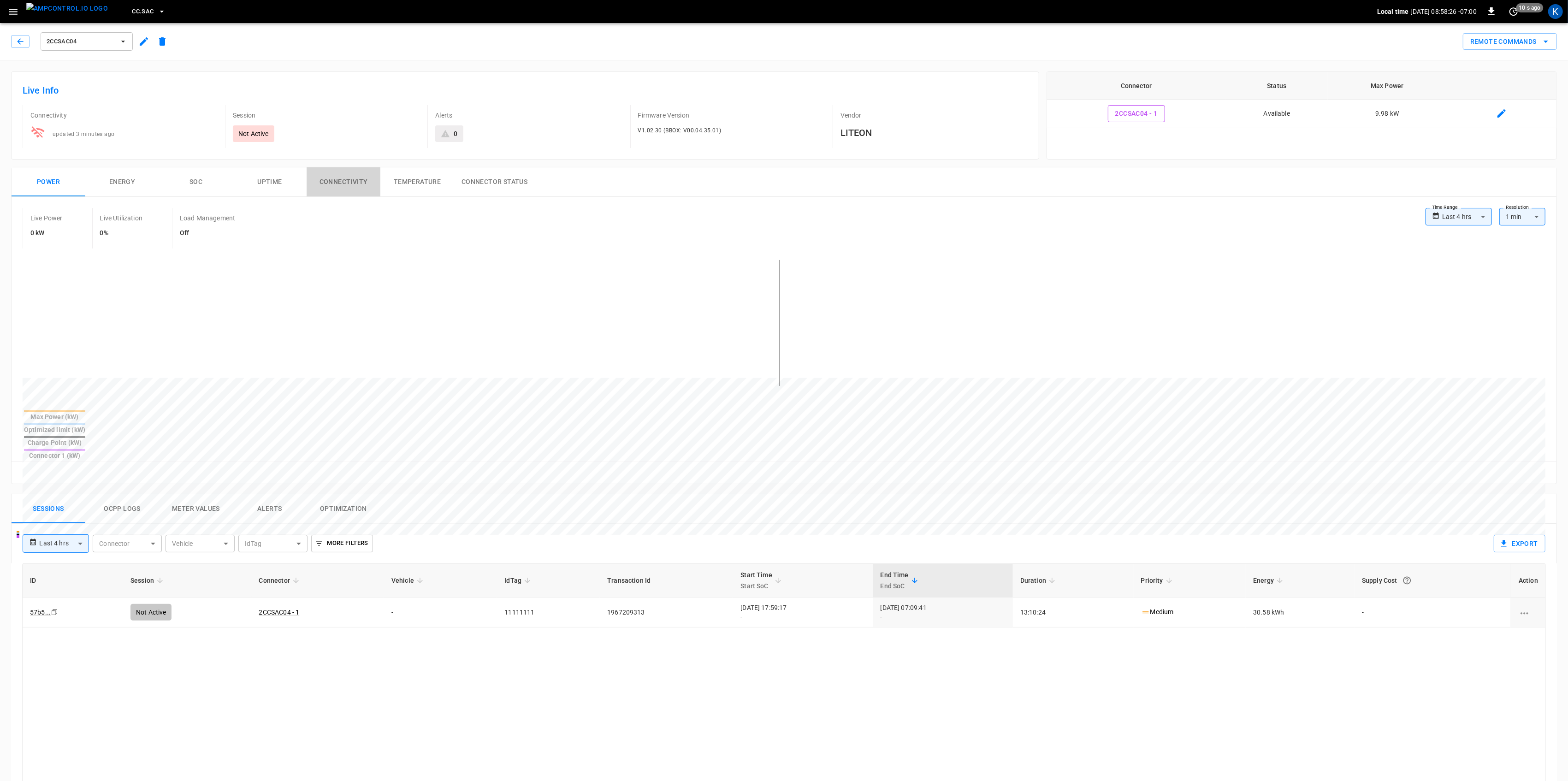
click at [321, 181] on button "Connectivity" at bounding box center [343, 182] width 73 height 29
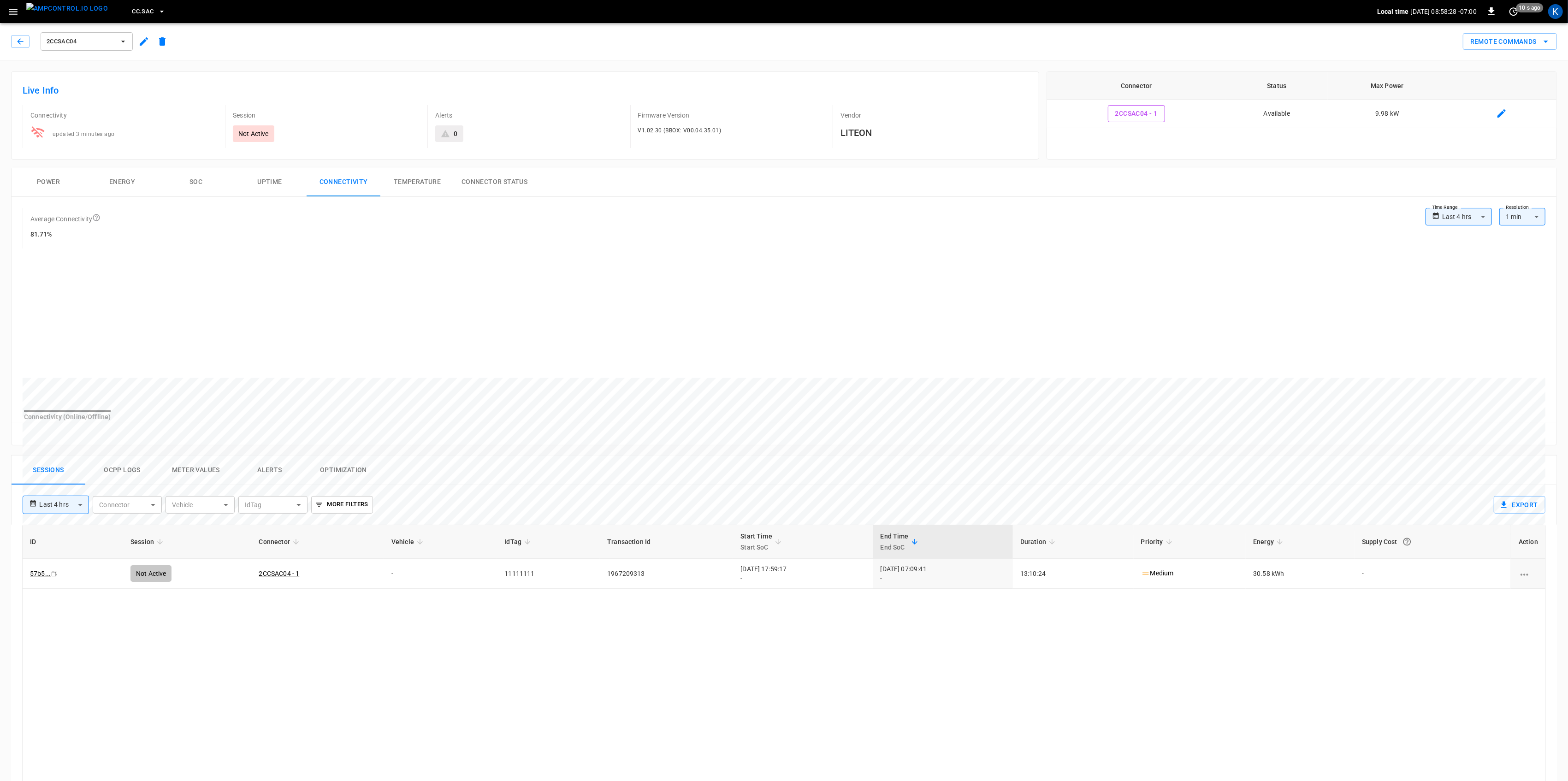
click at [49, 184] on button "Power" at bounding box center [48, 182] width 73 height 29
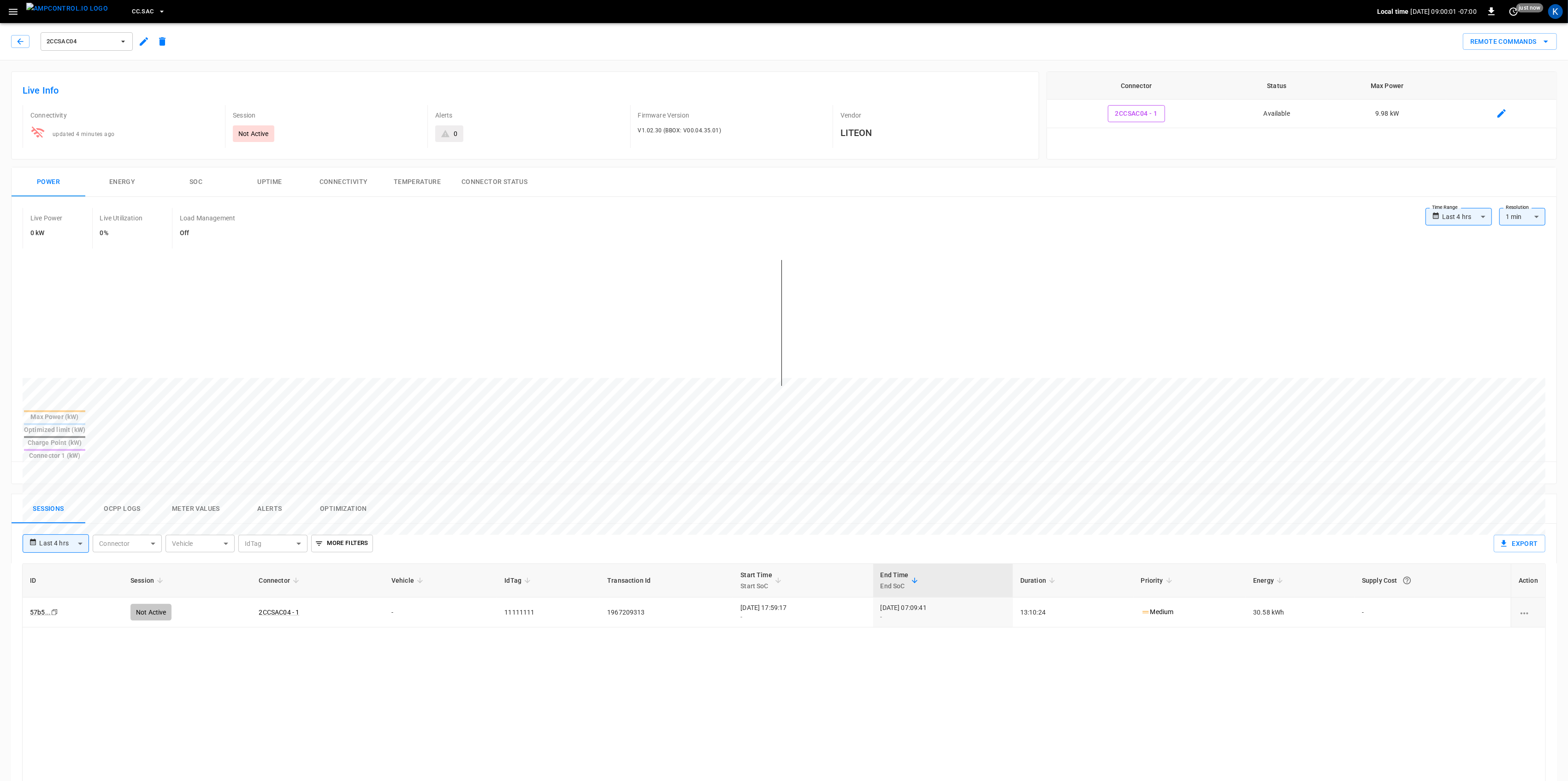
click at [13, 11] on icon "button" at bounding box center [13, 11] width 9 height 6
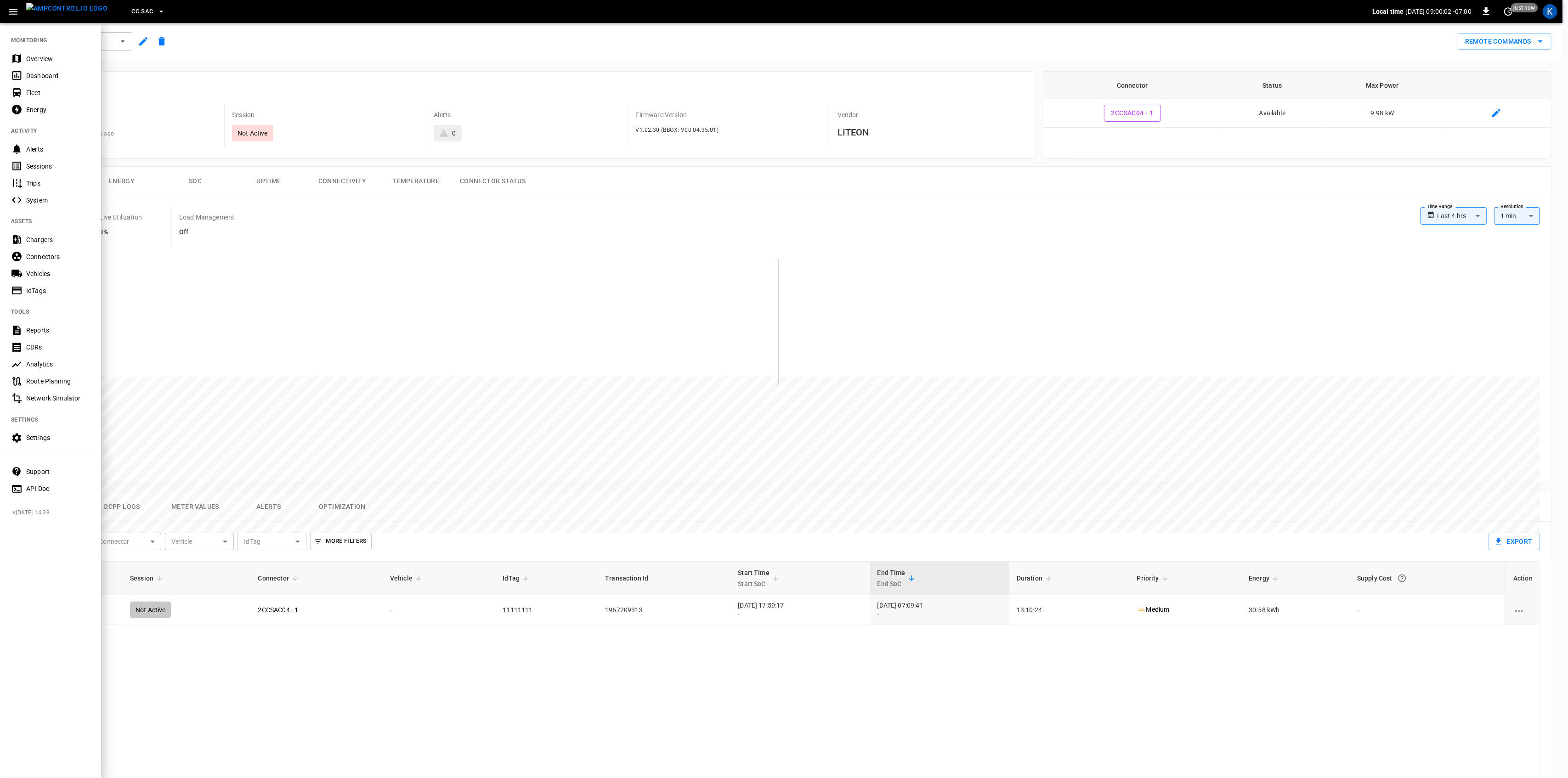
drag, startPoint x: 33, startPoint y: 56, endPoint x: 34, endPoint y: 63, distance: 7.1
click at [33, 56] on div "Overview" at bounding box center [58, 59] width 64 height 9
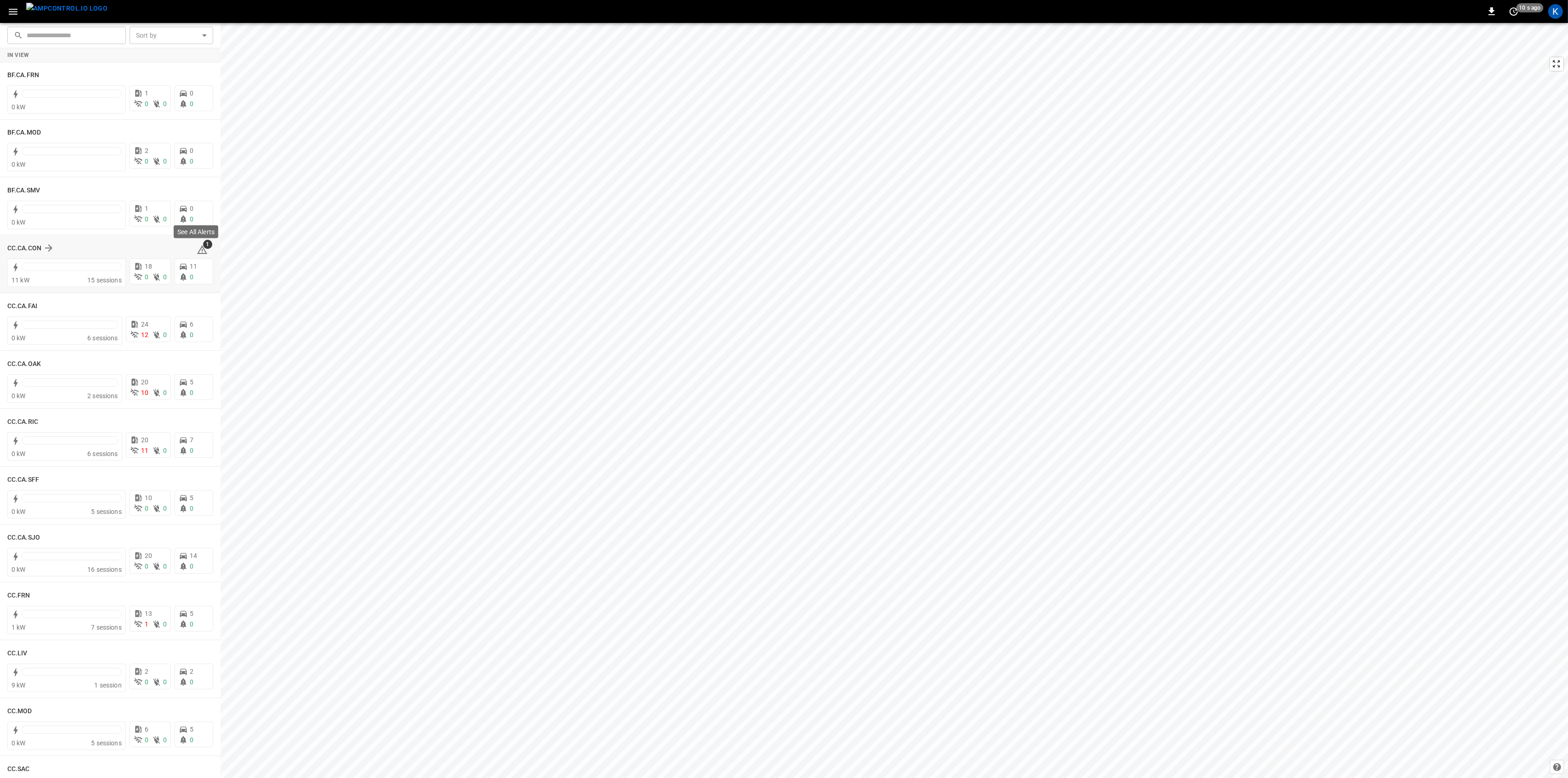
click at [198, 248] on icon at bounding box center [202, 250] width 11 height 11
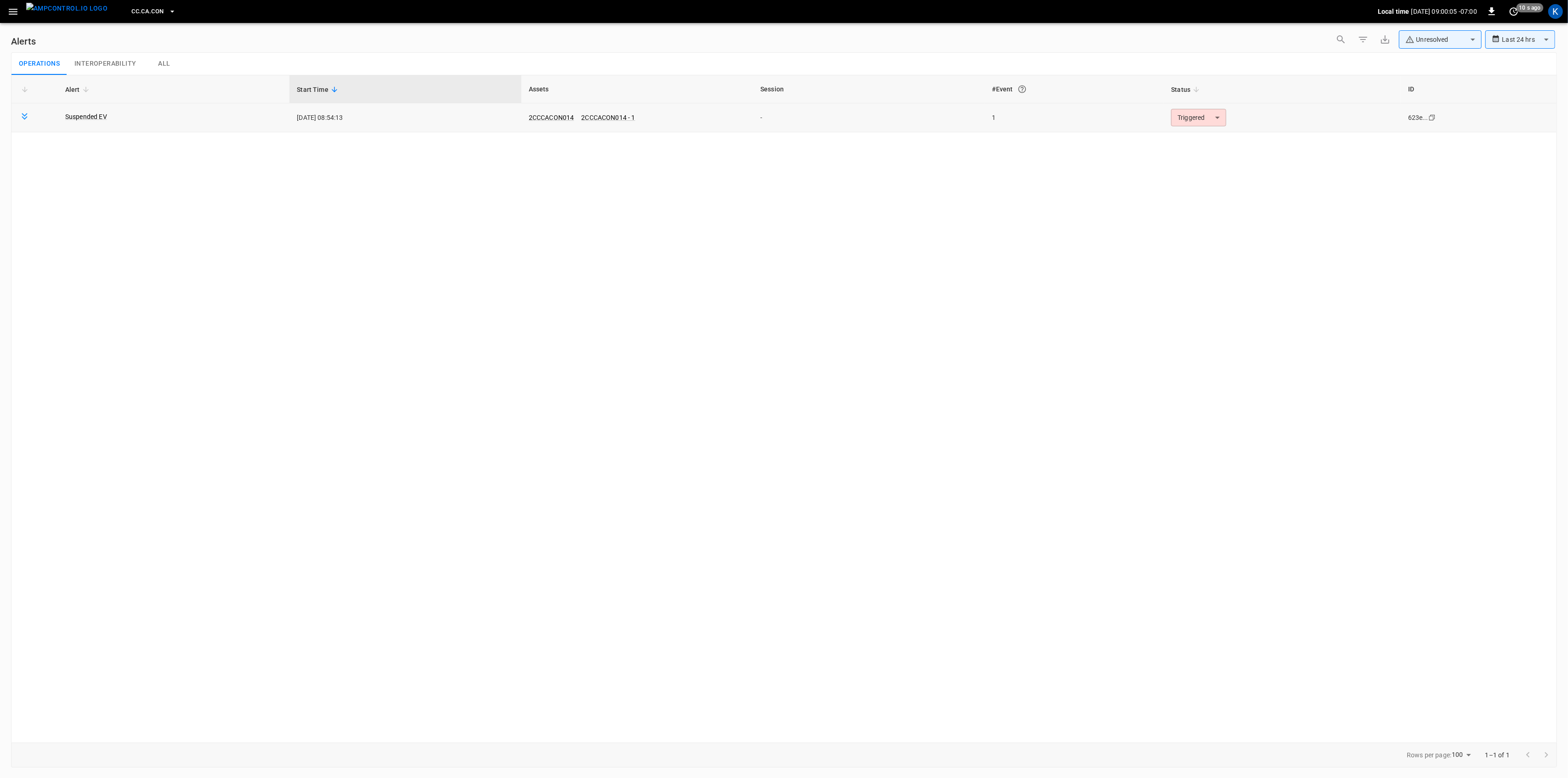
click at [1202, 123] on body "**********" at bounding box center [784, 387] width 1568 height 775
click at [1200, 138] on li "Resolved" at bounding box center [1197, 140] width 59 height 16
click at [8, 9] on icon "button" at bounding box center [13, 11] width 11 height 11
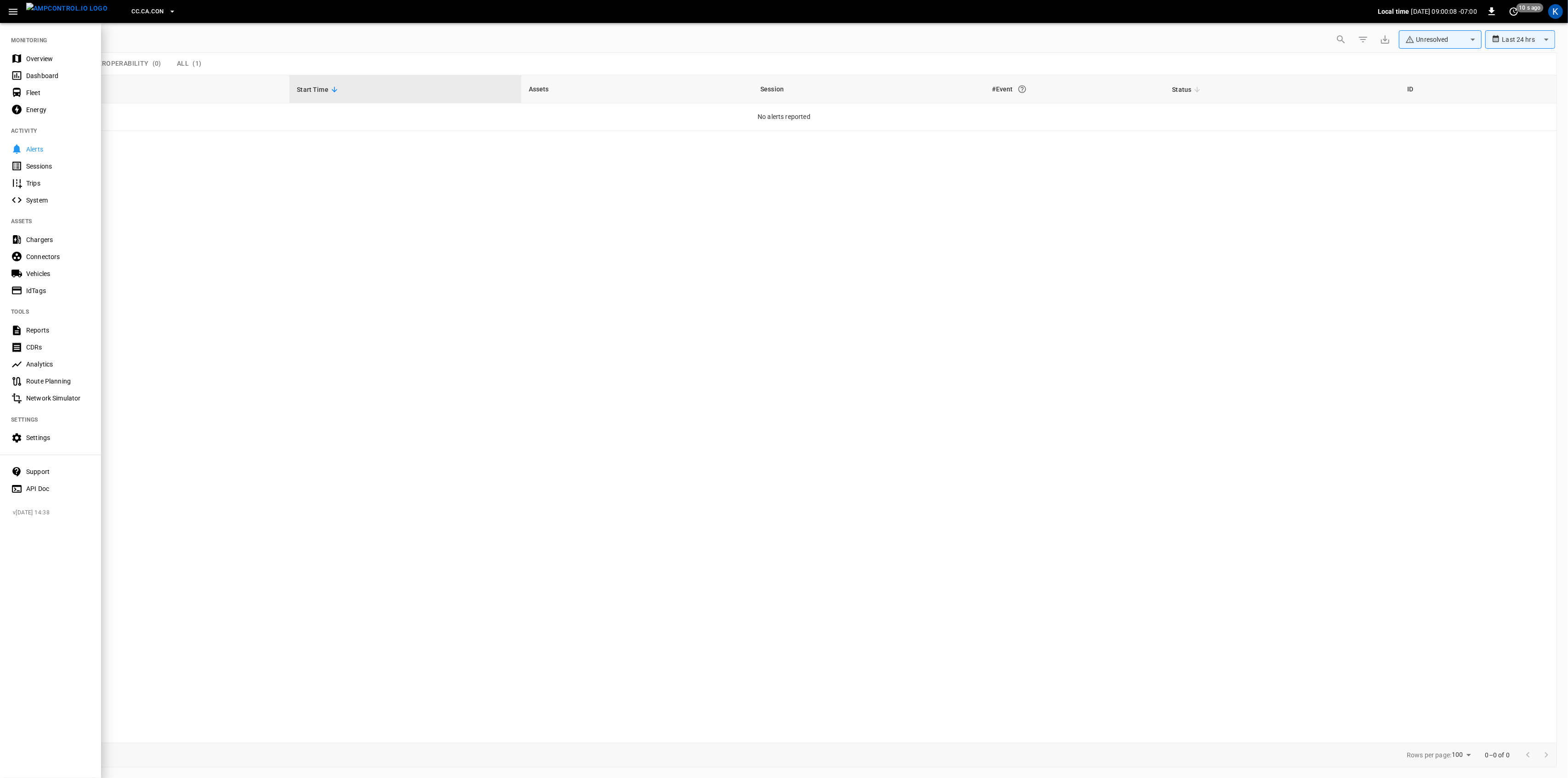
click at [23, 57] on div "Overview" at bounding box center [51, 59] width 101 height 17
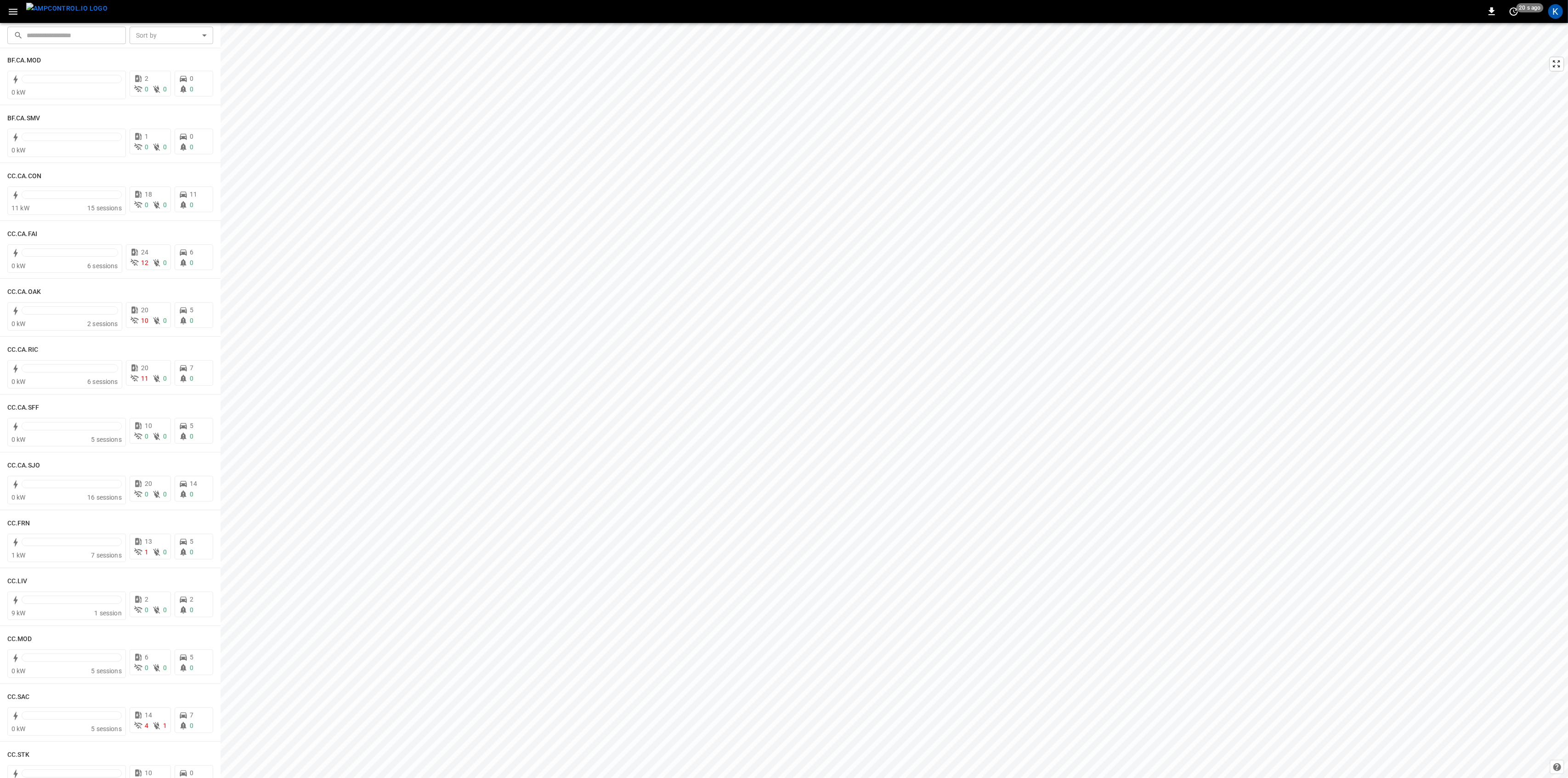
scroll to position [122, 0]
click at [68, 664] on div at bounding box center [71, 666] width 100 height 8
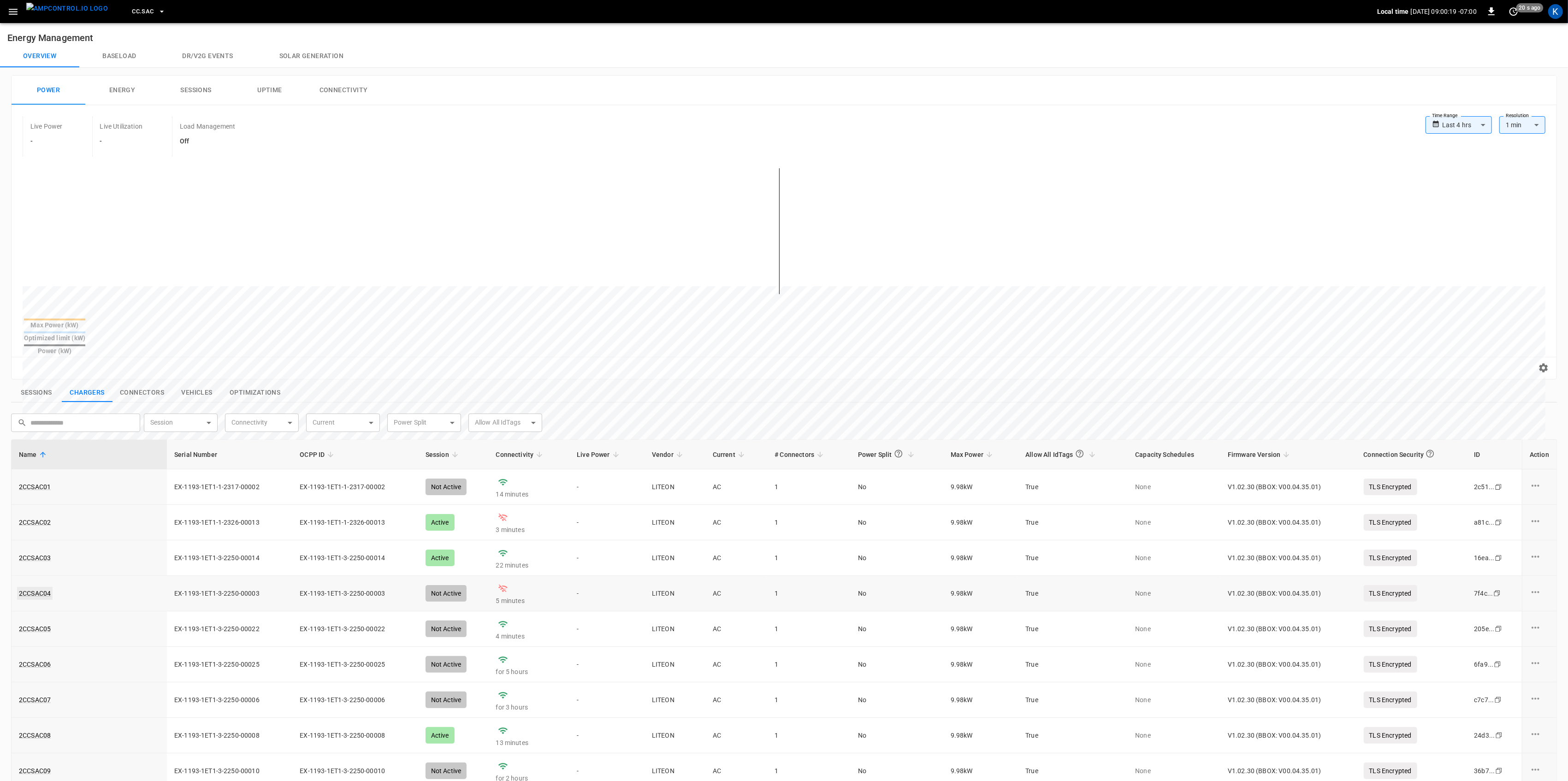
click at [34, 587] on link "2CCSAC04" at bounding box center [35, 593] width 35 height 13
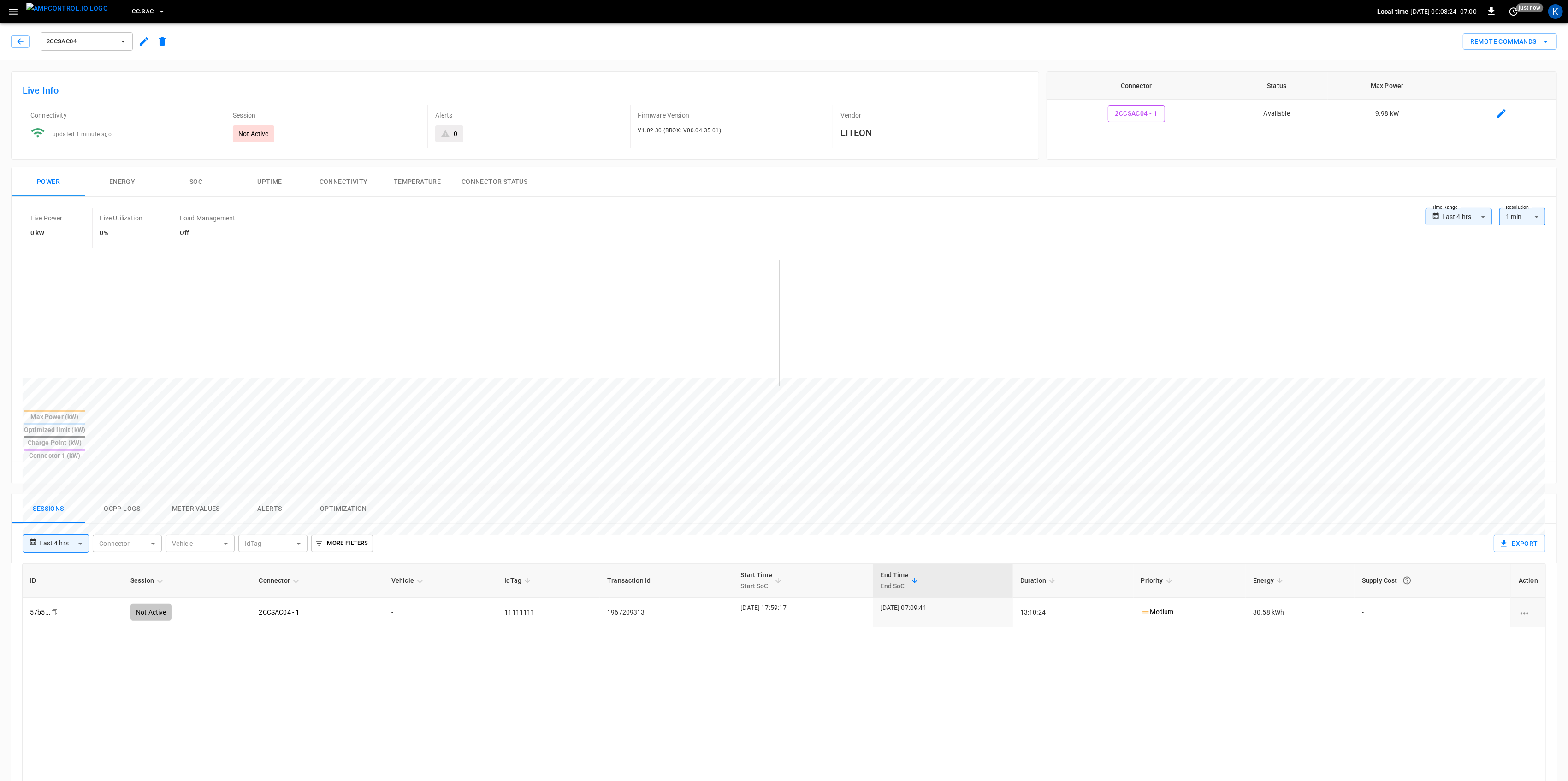
click at [15, 8] on icon "button" at bounding box center [13, 11] width 11 height 11
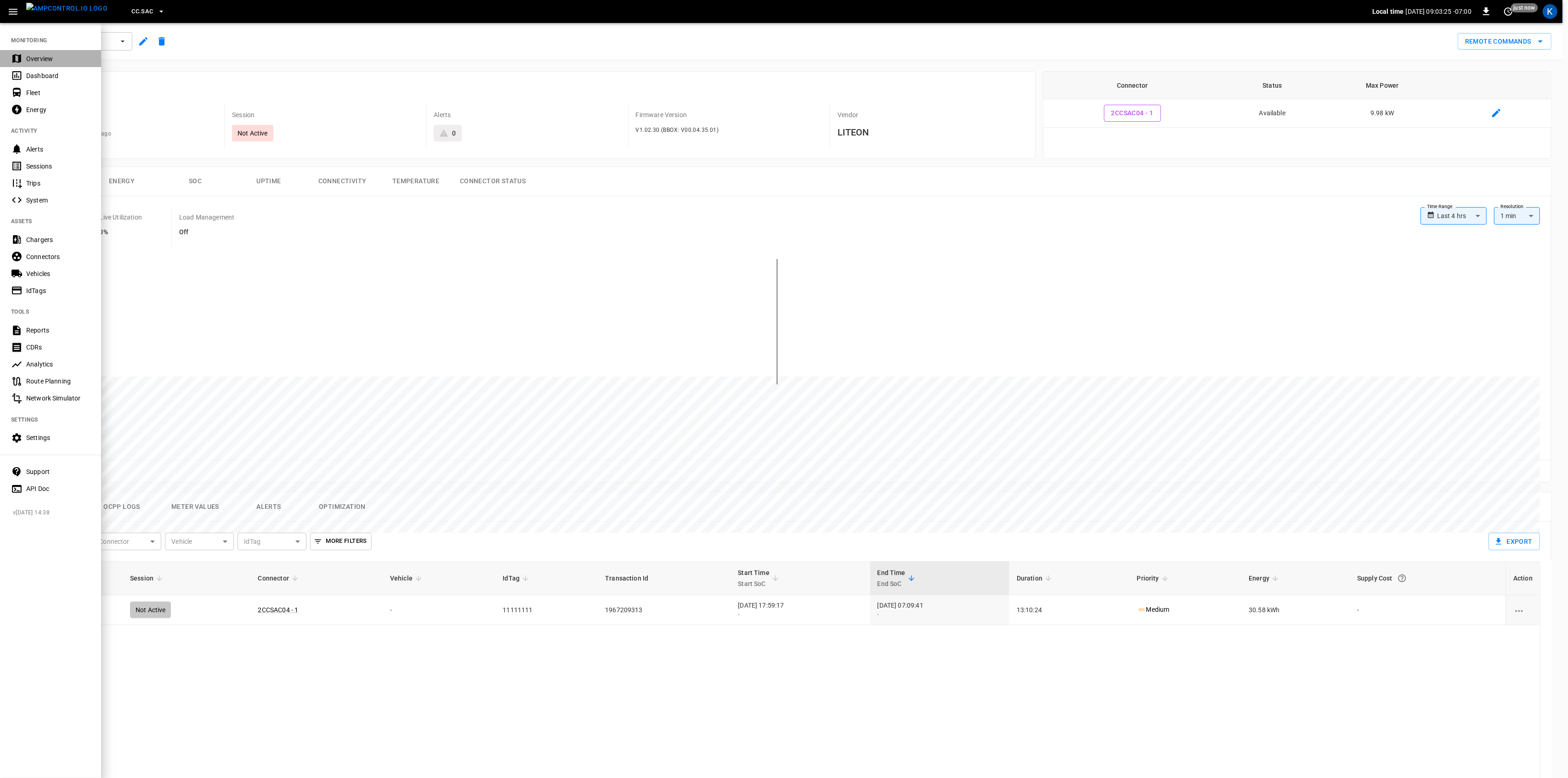
click at [30, 58] on div "Overview" at bounding box center [58, 59] width 64 height 9
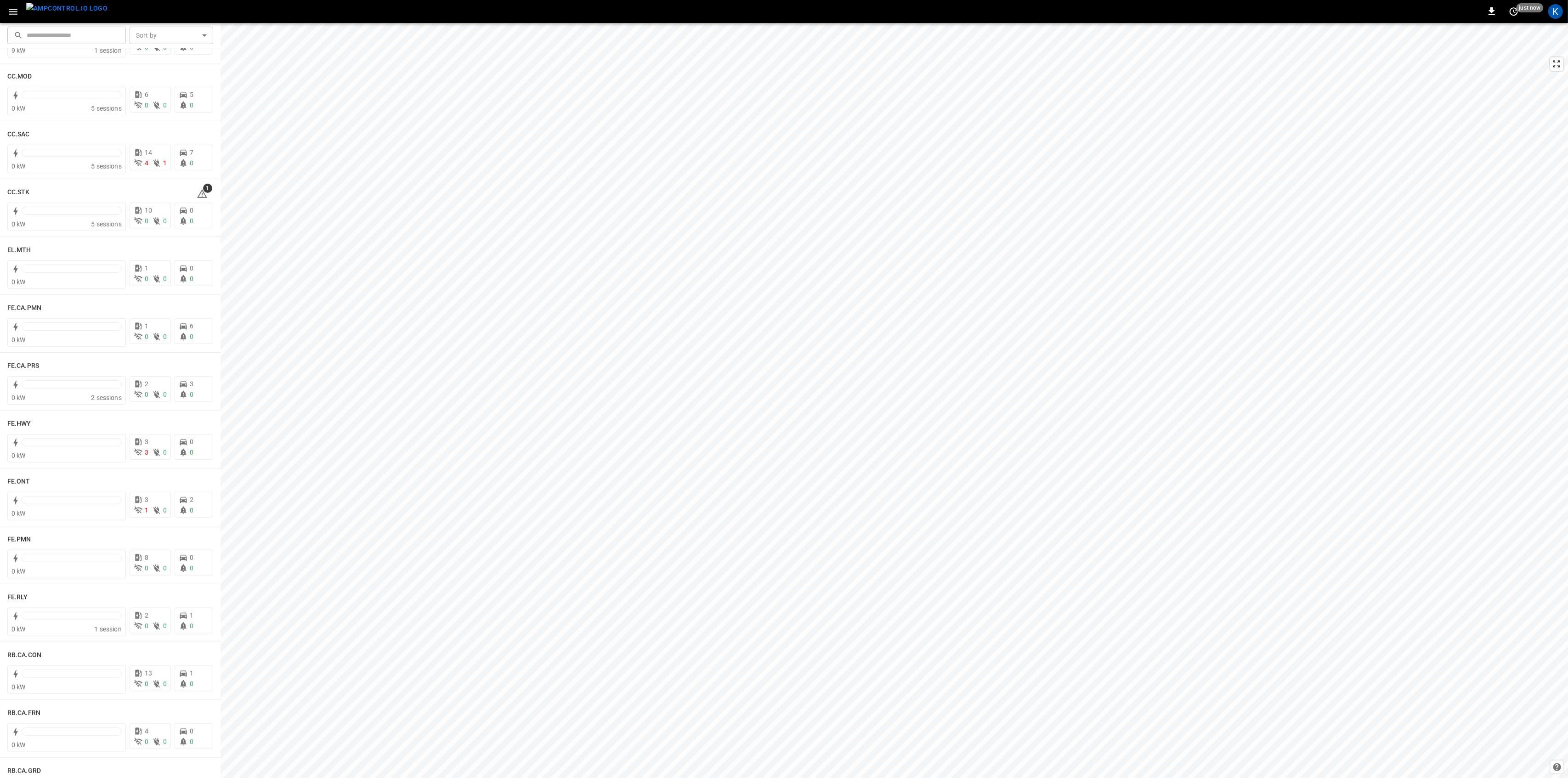
scroll to position [449, 0]
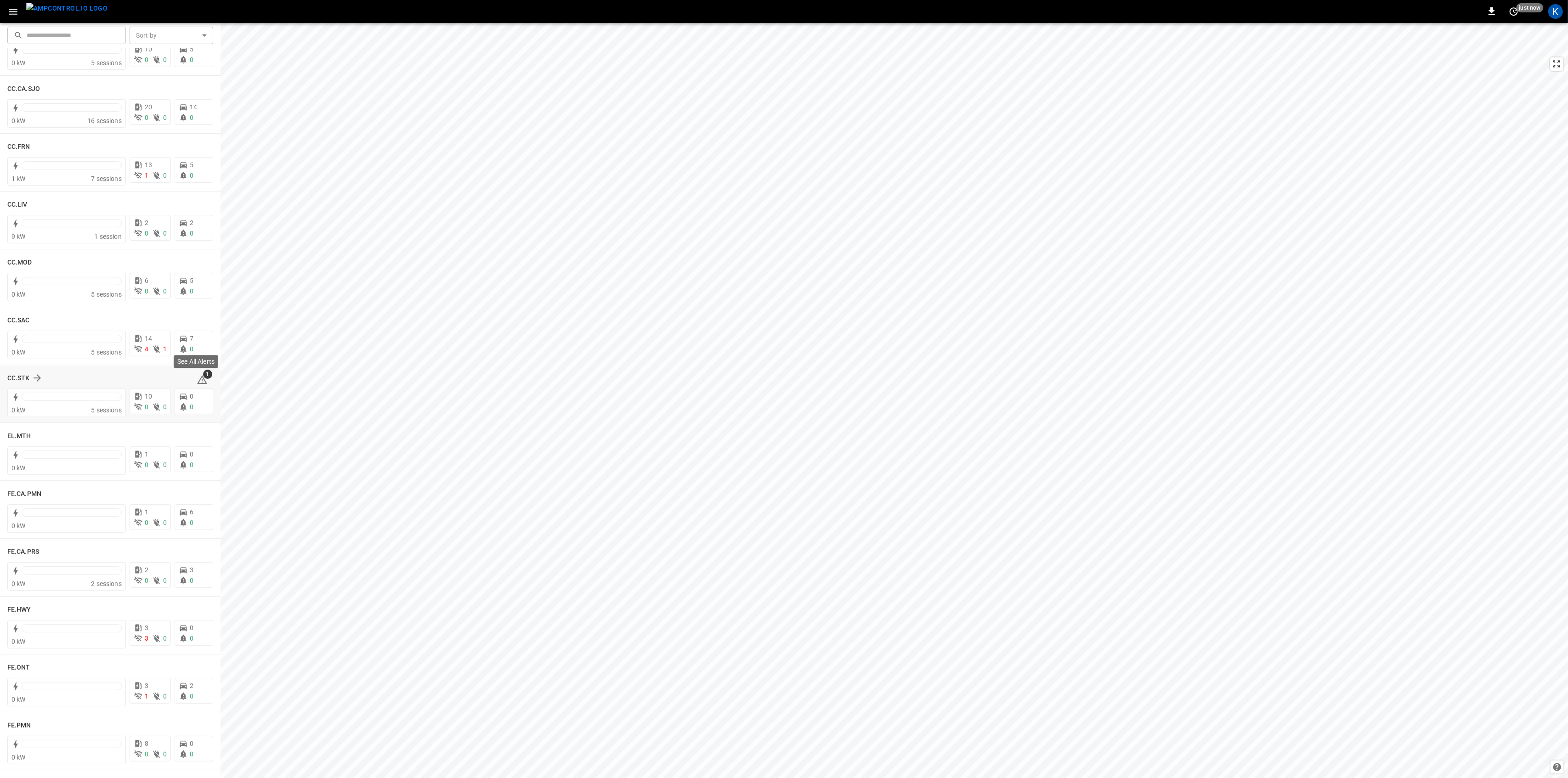
click at [203, 375] on span "1" at bounding box center [208, 375] width 9 height 9
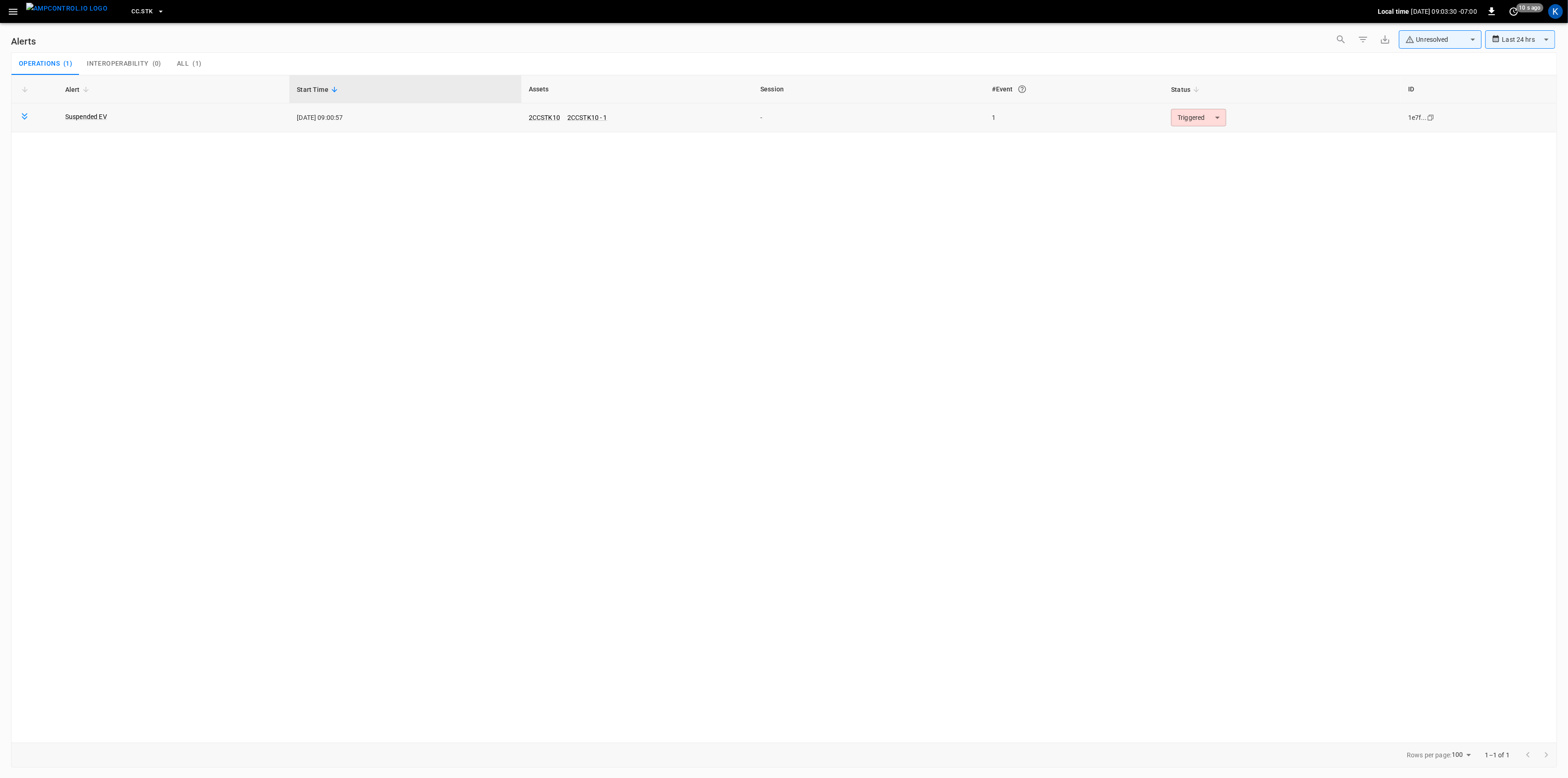
click at [1193, 119] on body "**********" at bounding box center [784, 387] width 1568 height 775
click at [1190, 142] on li "Resolved" at bounding box center [1197, 140] width 59 height 16
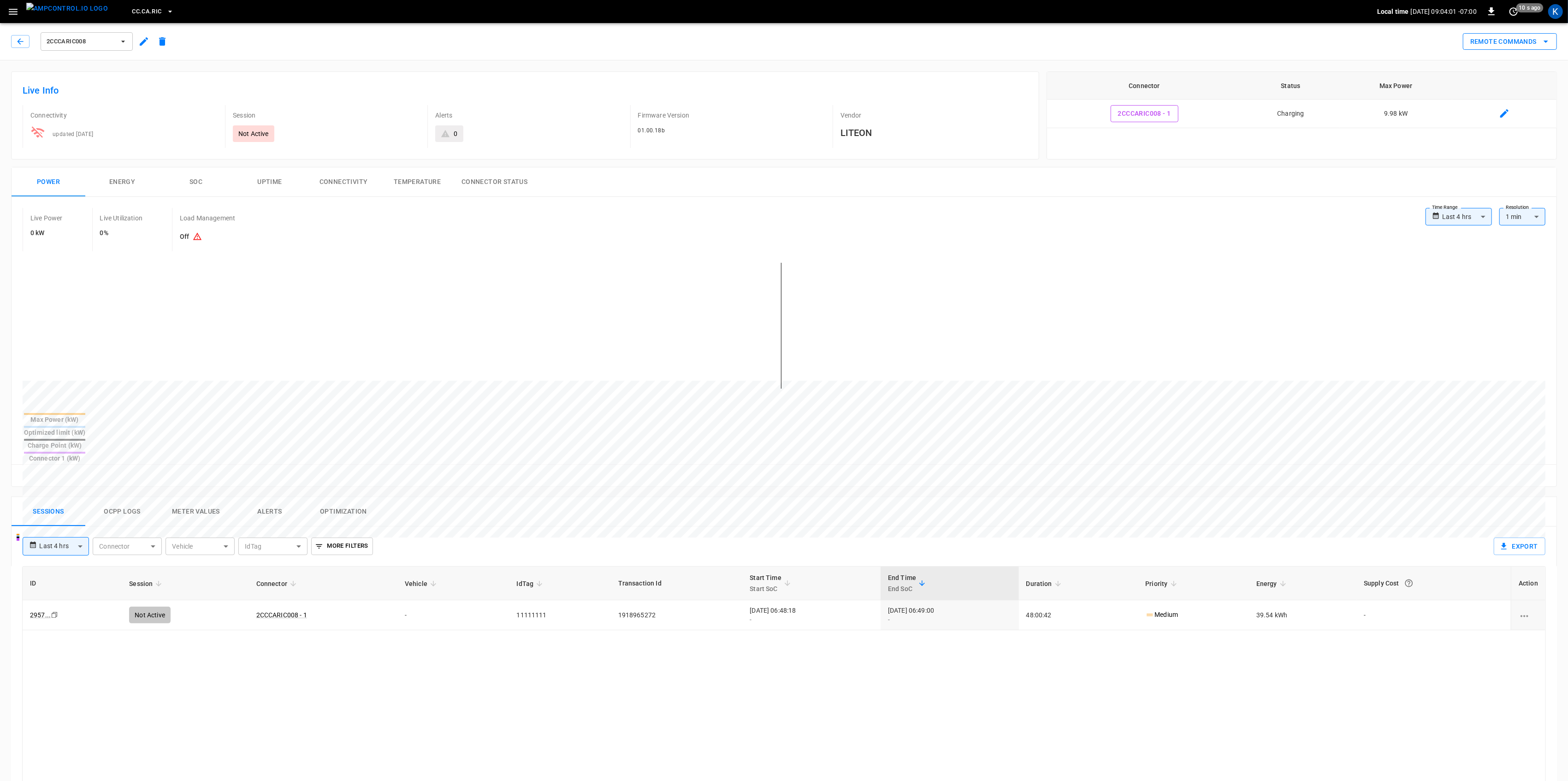
click at [1180, 43] on button "Remote Commands" at bounding box center [1509, 42] width 94 height 17
click at [1180, 74] on li "Soft Reset" at bounding box center [1502, 77] width 79 height 15
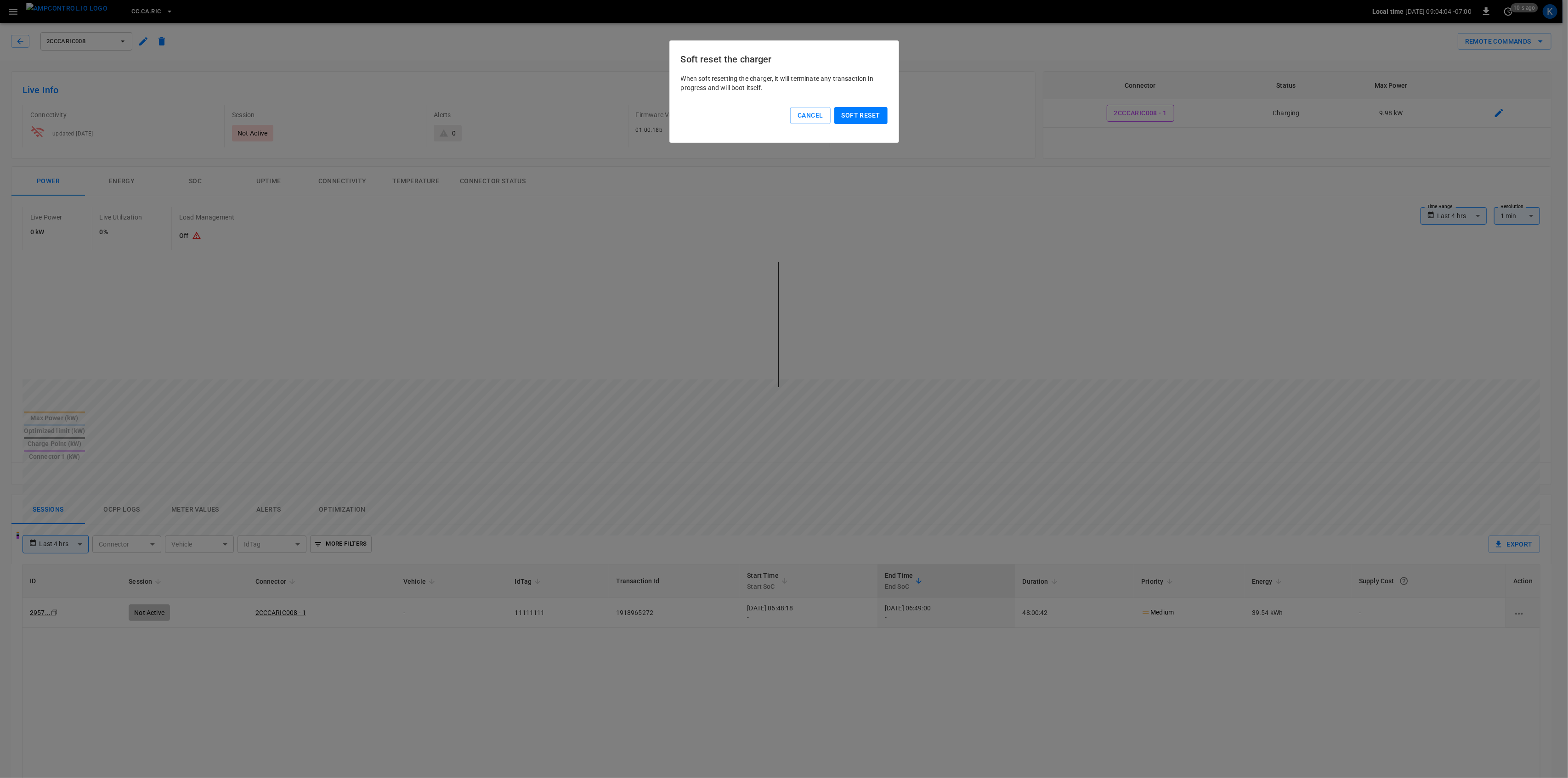
click at [857, 111] on button "Soft reset" at bounding box center [861, 116] width 53 height 17
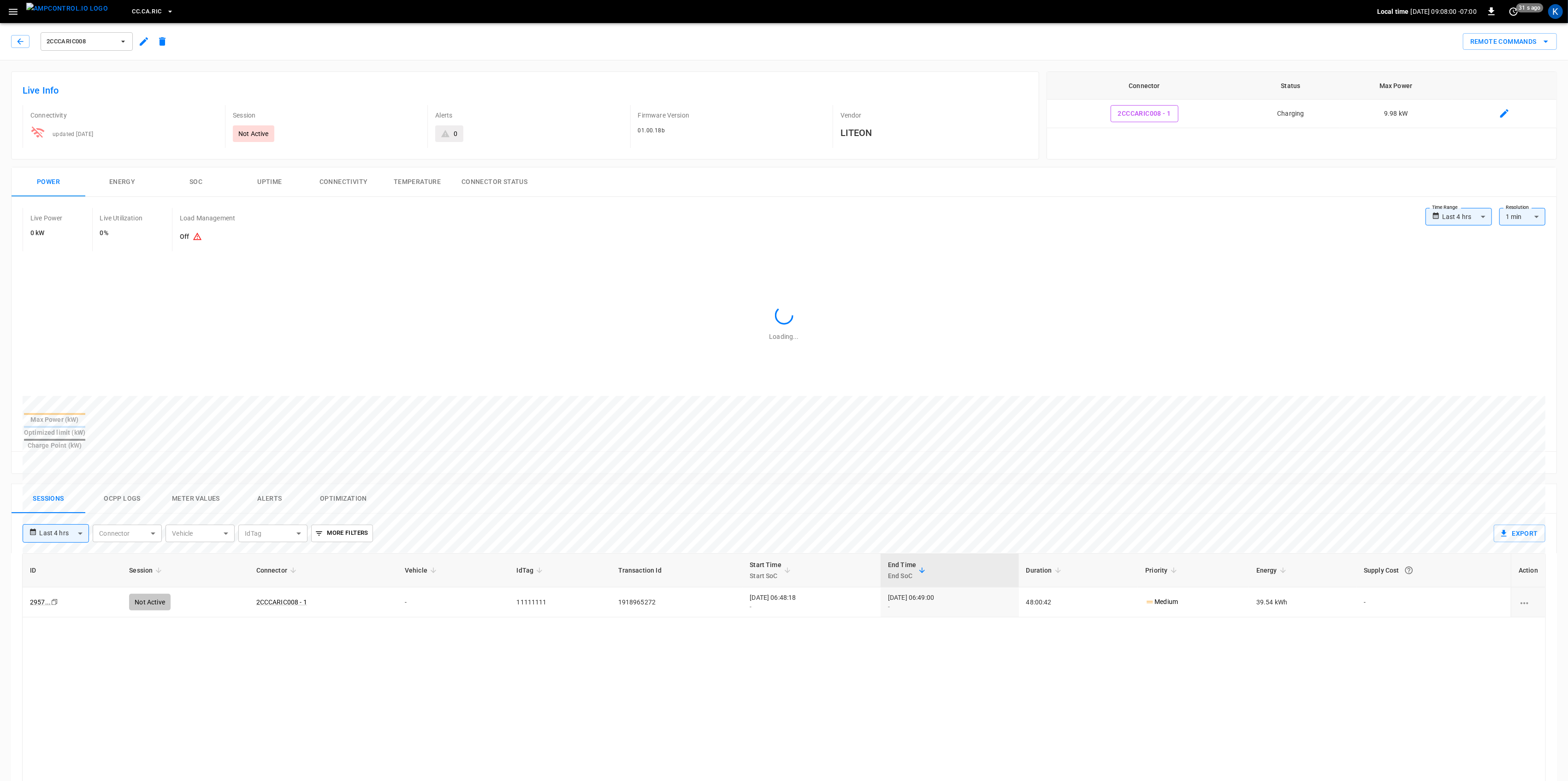
click at [12, 11] on icon "button" at bounding box center [13, 11] width 9 height 6
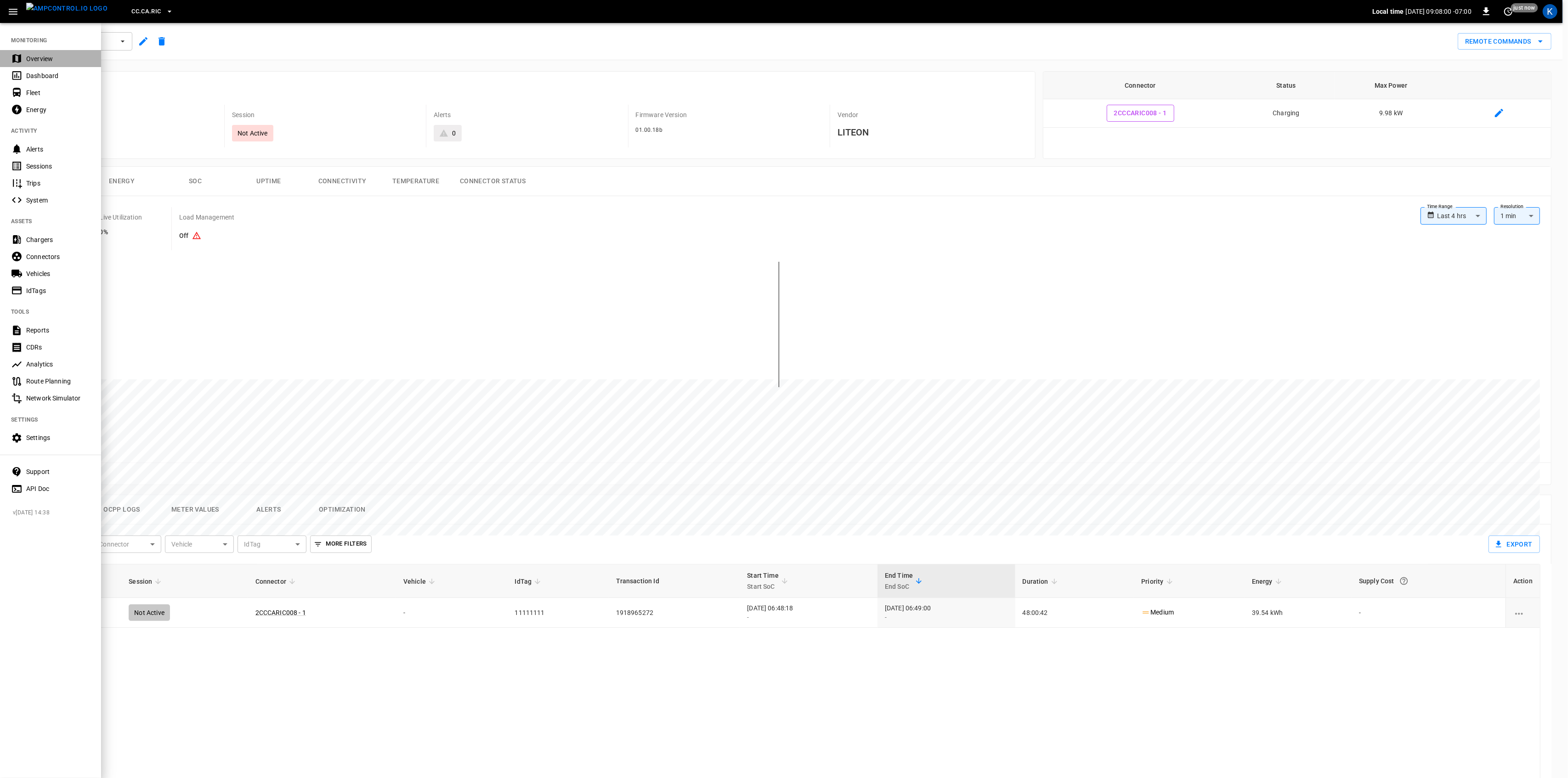
click at [30, 54] on div "Overview" at bounding box center [58, 59] width 64 height 9
